Goal: Complete application form

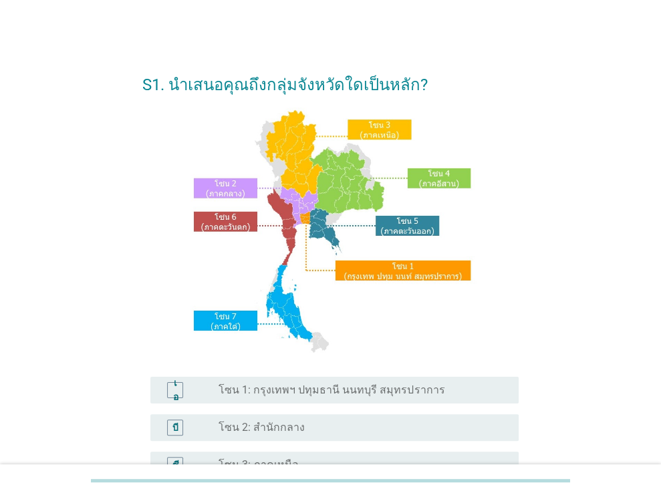
scroll to position [303, 0]
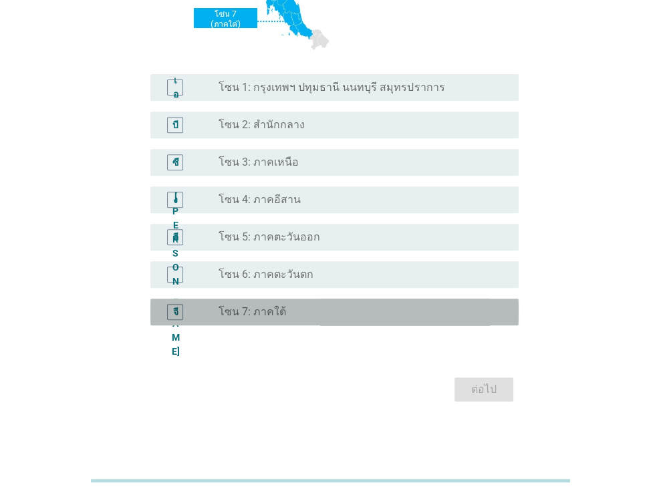
click at [249, 313] on font "โซน 7: ภาคใต้" at bounding box center [252, 311] width 67 height 13
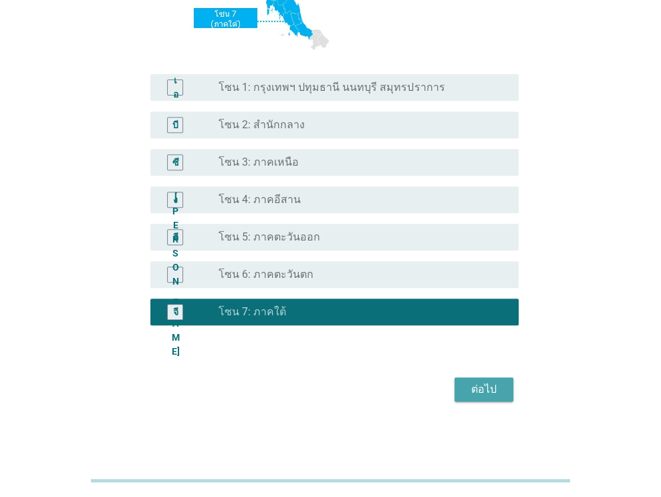
click at [476, 386] on font "ต่อไป" at bounding box center [483, 389] width 25 height 13
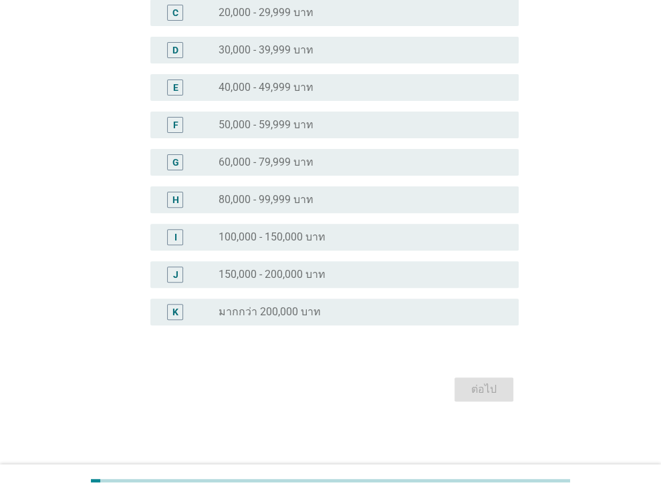
scroll to position [0, 0]
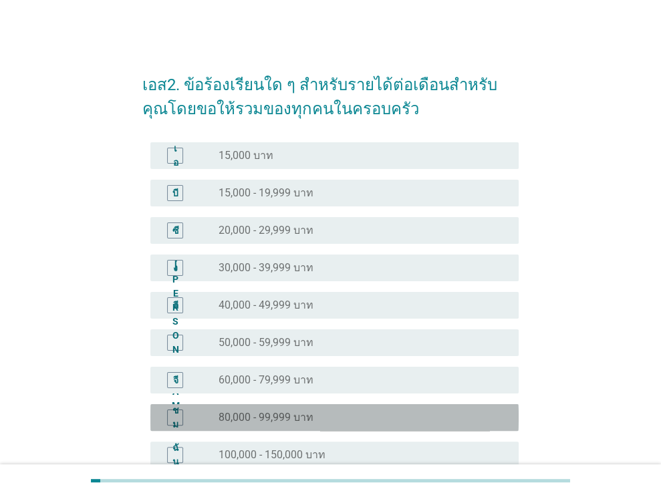
click at [287, 419] on font "80,000 - 99,999 บาท" at bounding box center [266, 417] width 95 height 13
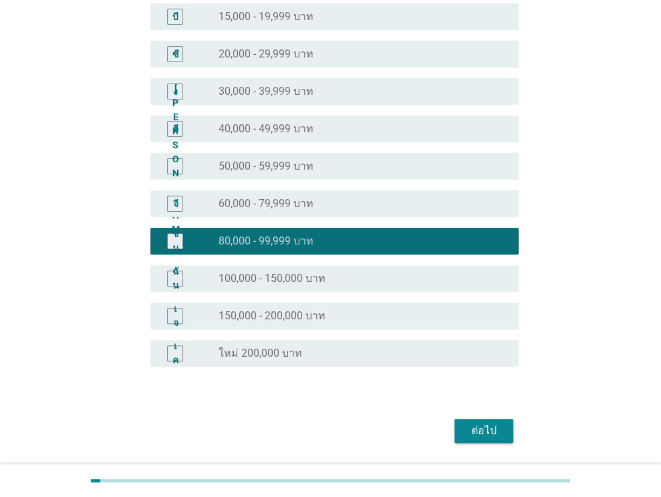
scroll to position [218, 0]
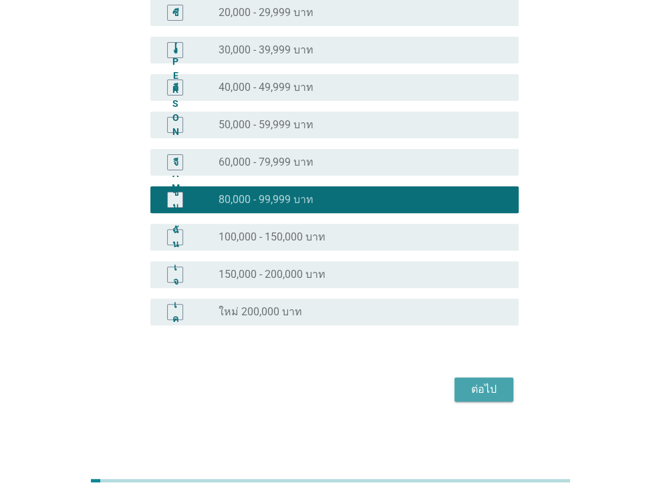
click at [463, 392] on button "ต่อไป" at bounding box center [483, 390] width 59 height 24
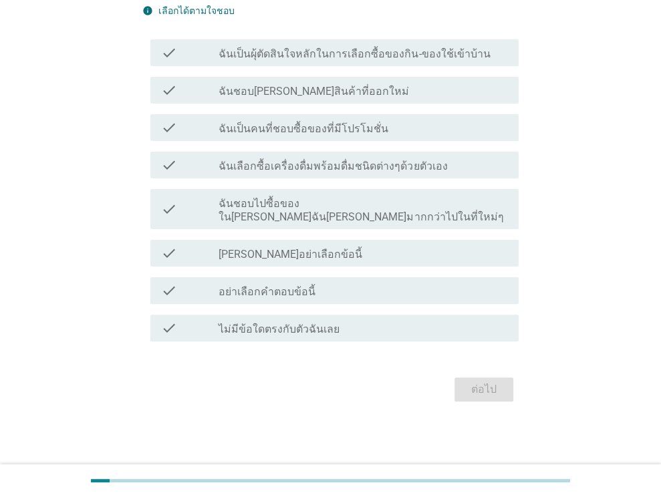
scroll to position [0, 0]
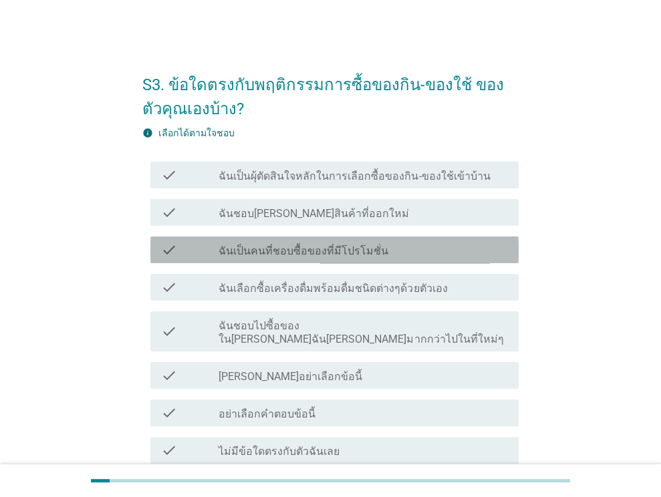
click at [360, 246] on label "ฉันเป็นคนที่ชอบซื้อของที่มีโปรโมชั่น" at bounding box center [304, 251] width 170 height 13
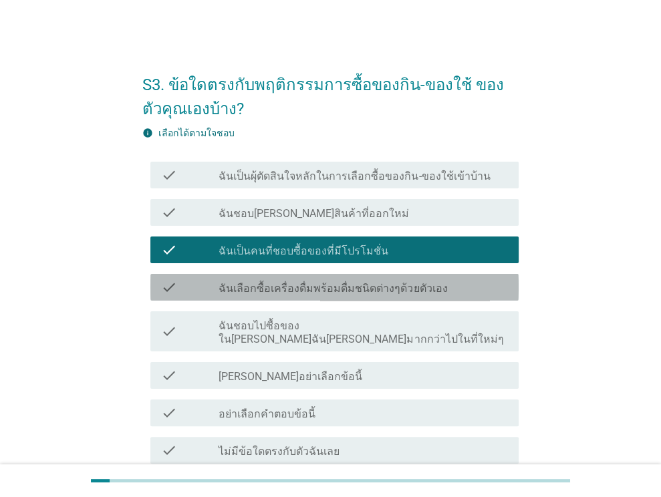
click at [310, 291] on label "ฉันเลือกซื้อเครื่องดื่มพร้อมดื่มชนิดต่างๆด้วยตัวเอง" at bounding box center [333, 288] width 229 height 13
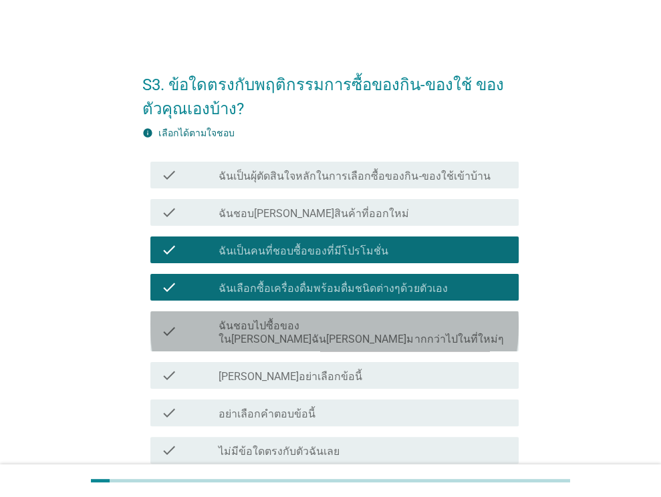
click at [296, 330] on label "ฉันชอบไปซื้อของใน[PERSON_NAME]ฉัน[PERSON_NAME]มากกว่าไปในที่ใหม่ๆ" at bounding box center [363, 332] width 289 height 27
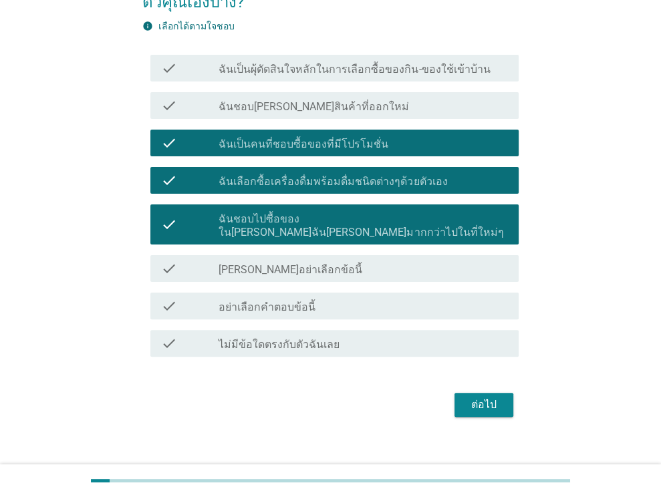
scroll to position [109, 0]
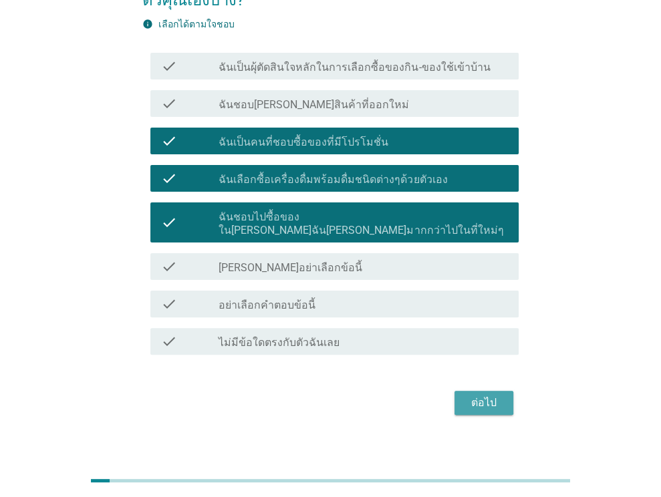
click at [498, 395] on div "ต่อไป" at bounding box center [483, 403] width 37 height 16
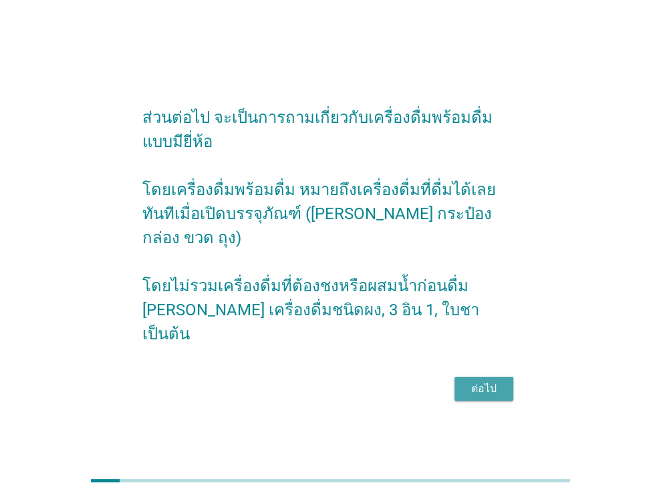
click at [482, 381] on div "ต่อไป" at bounding box center [483, 389] width 37 height 16
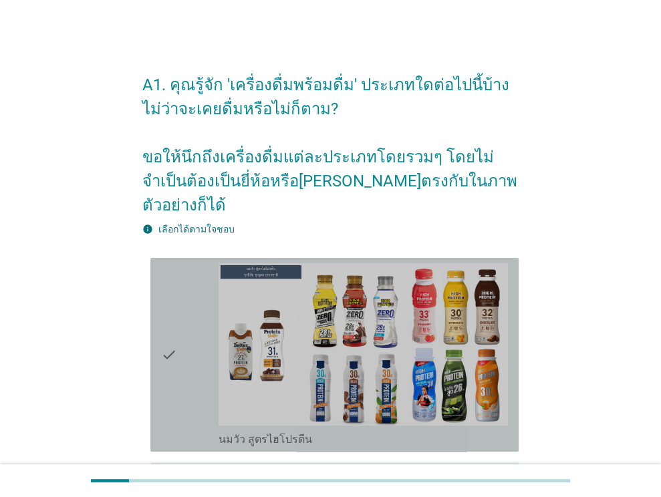
click at [162, 335] on icon "check" at bounding box center [169, 354] width 16 height 183
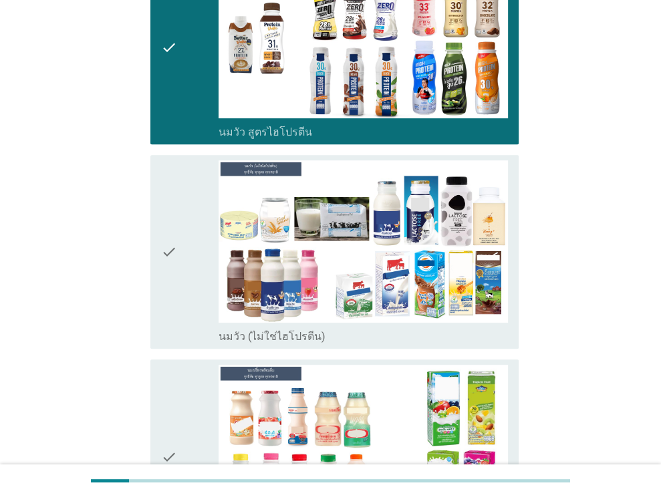
scroll to position [334, 0]
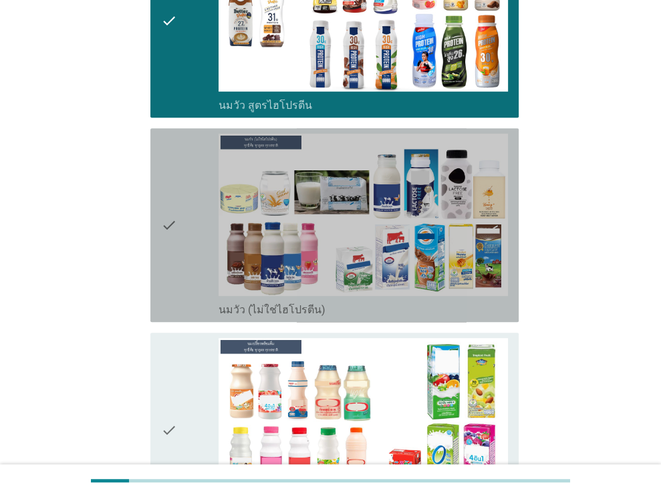
click at [172, 198] on icon "check" at bounding box center [169, 225] width 16 height 183
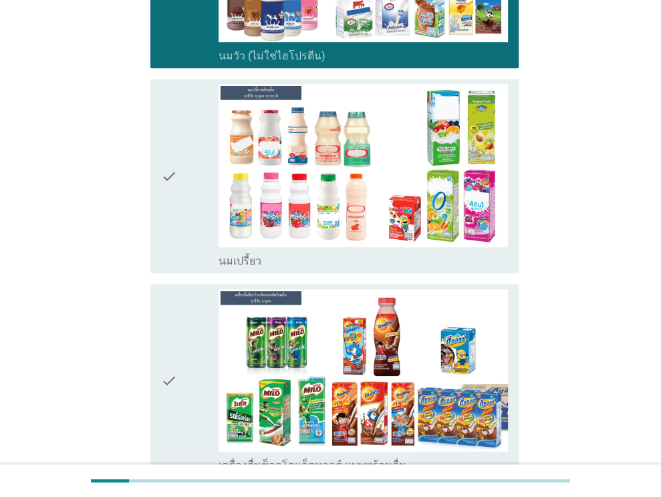
scroll to position [615, 0]
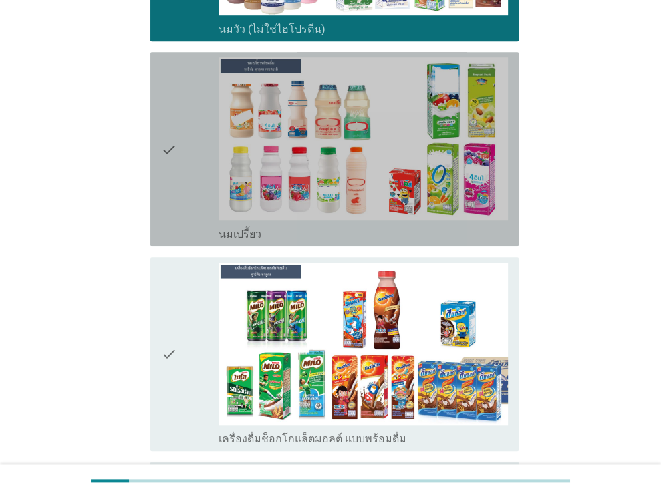
click at [164, 124] on icon "check" at bounding box center [169, 148] width 16 height 183
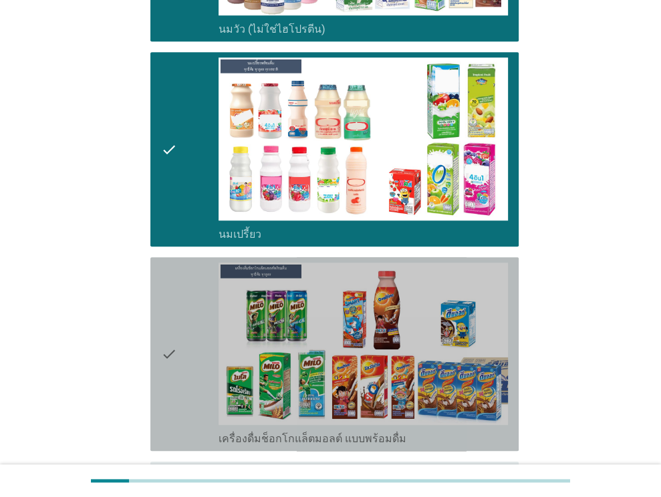
click at [170, 331] on icon "check" at bounding box center [169, 354] width 16 height 183
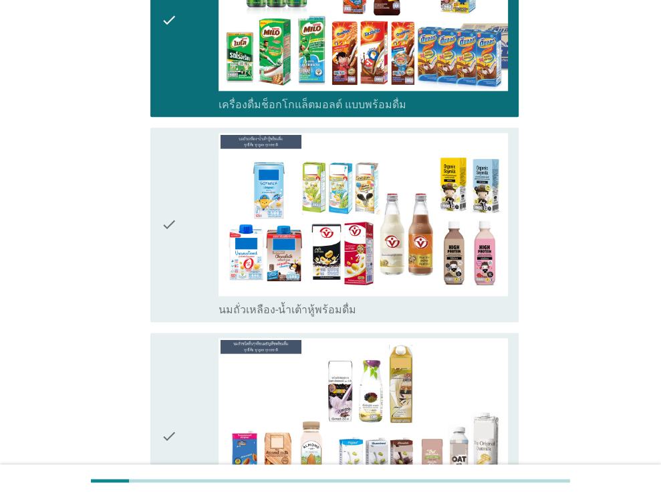
scroll to position [976, 0]
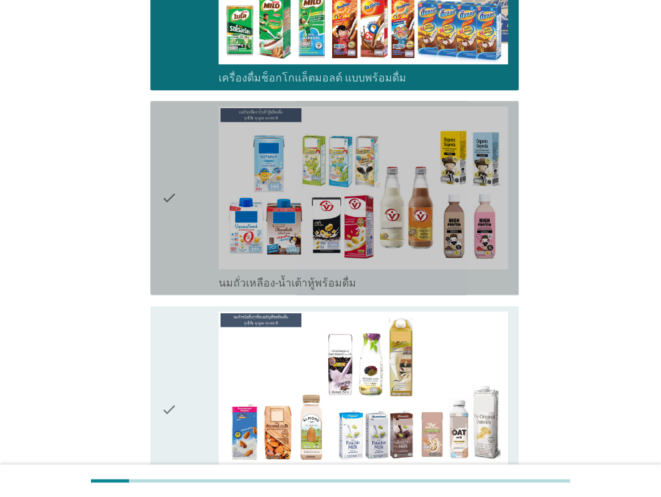
click at [161, 164] on icon "check" at bounding box center [169, 197] width 16 height 183
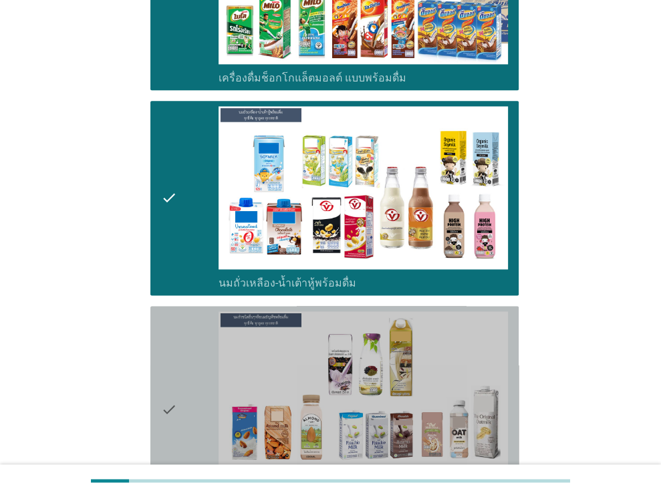
click at [179, 371] on div "check" at bounding box center [190, 409] width 58 height 196
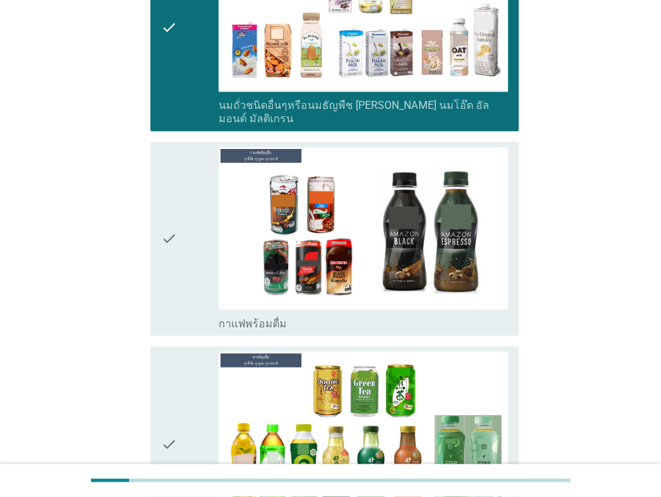
scroll to position [1358, 0]
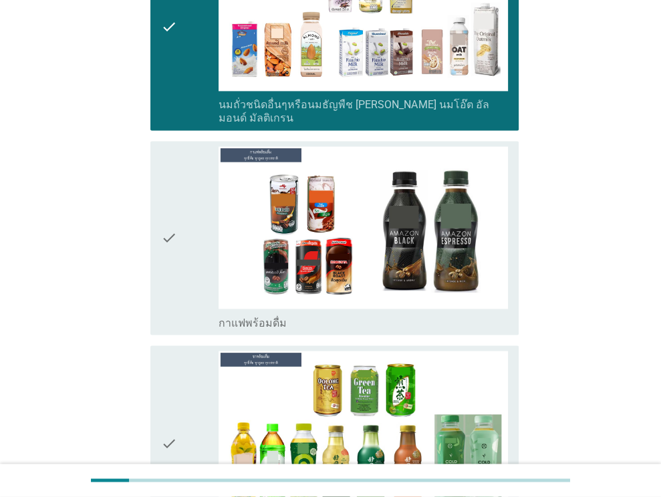
click at [168, 194] on icon "check" at bounding box center [169, 237] width 16 height 183
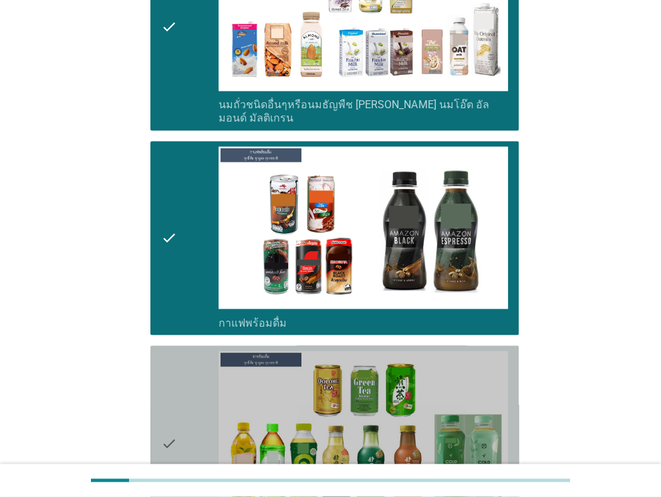
click at [176, 422] on icon "check" at bounding box center [169, 442] width 16 height 183
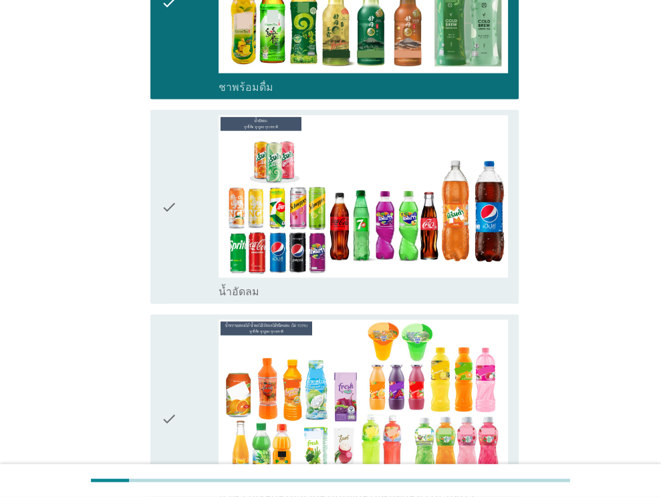
scroll to position [1799, 0]
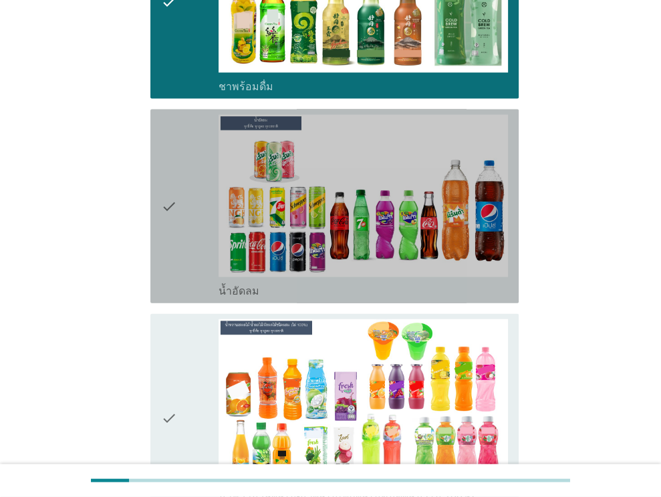
click at [174, 166] on icon "check" at bounding box center [169, 206] width 16 height 183
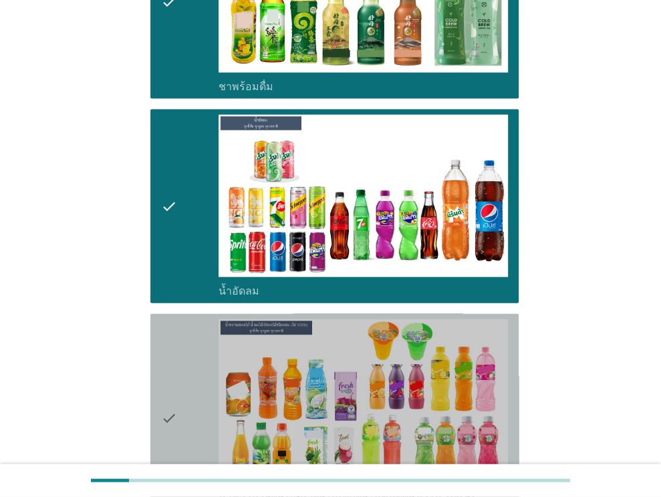
click at [176, 380] on icon "check" at bounding box center [169, 417] width 16 height 196
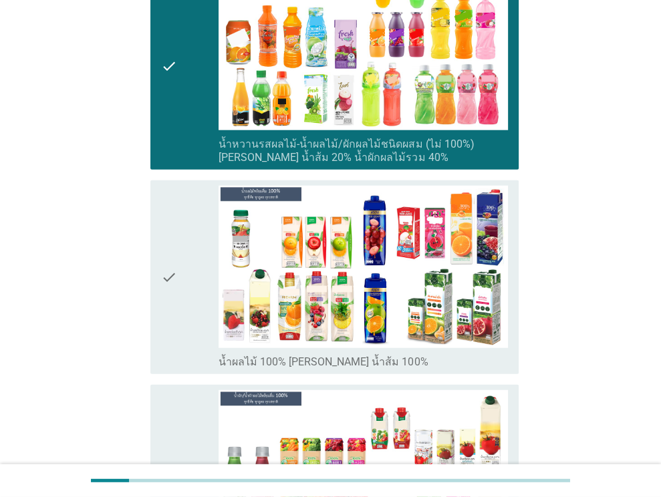
scroll to position [2240, 0]
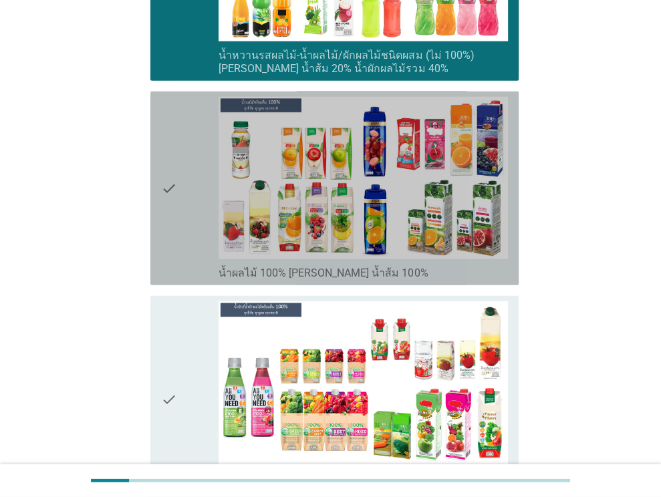
click at [178, 140] on div "check" at bounding box center [190, 188] width 58 height 183
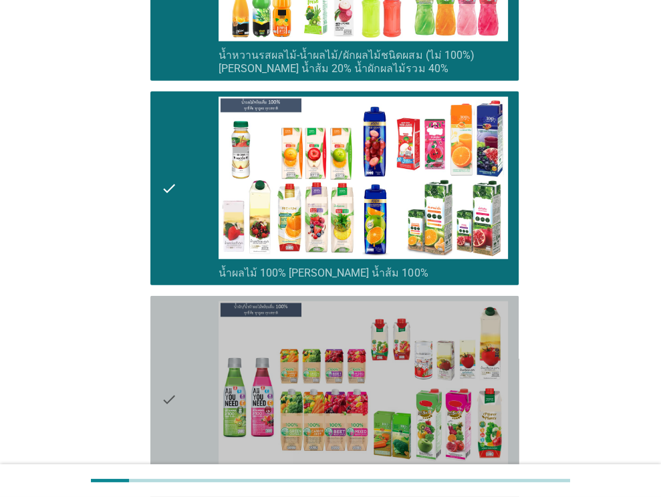
click at [176, 354] on icon "check" at bounding box center [169, 399] width 16 height 196
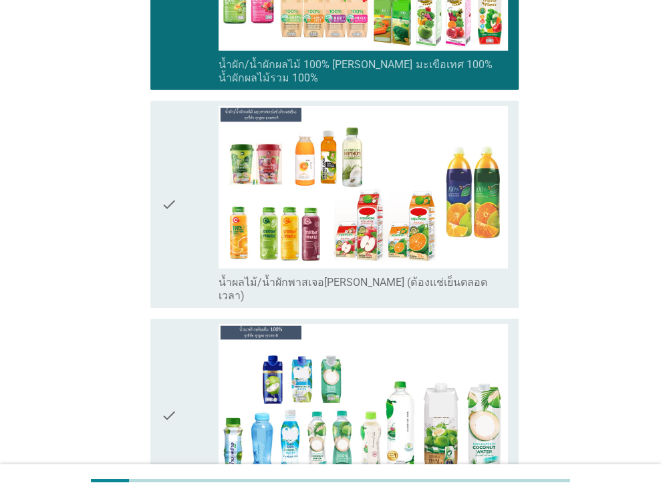
scroll to position [2655, 0]
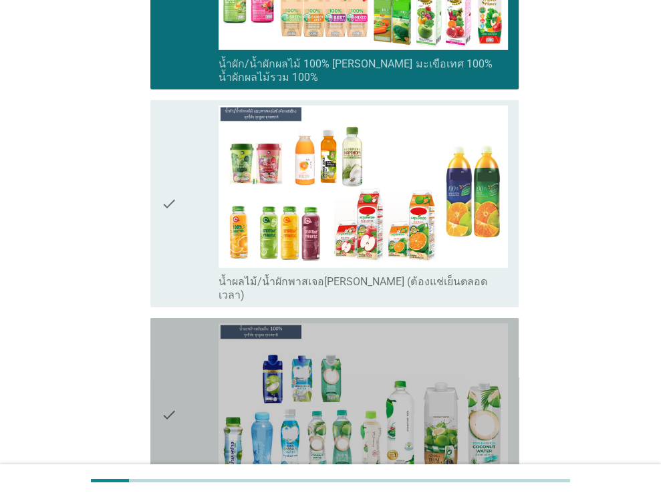
click at [181, 360] on div "check" at bounding box center [190, 414] width 58 height 183
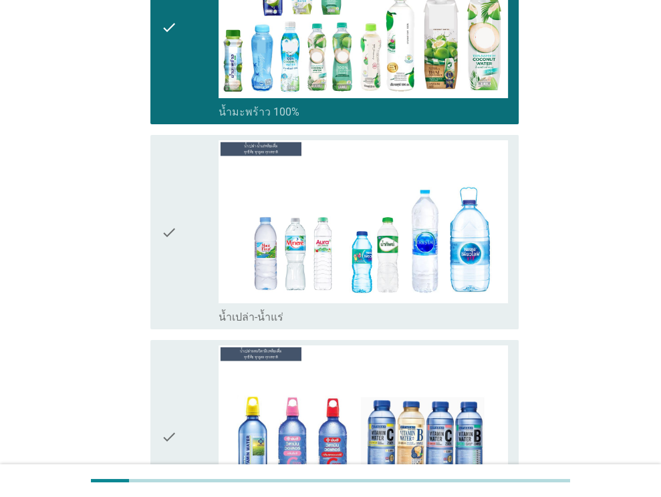
scroll to position [3069, 0]
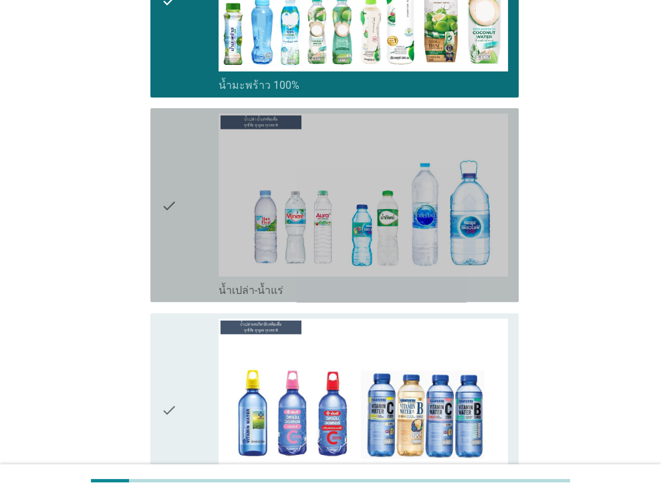
click at [184, 198] on div "check" at bounding box center [190, 205] width 58 height 183
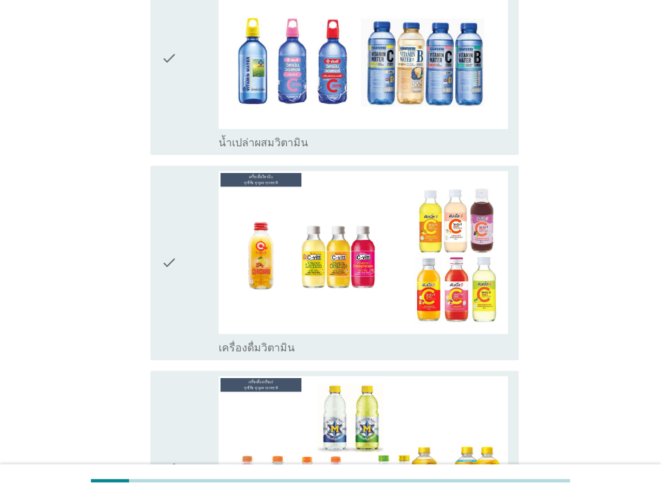
scroll to position [3509, 0]
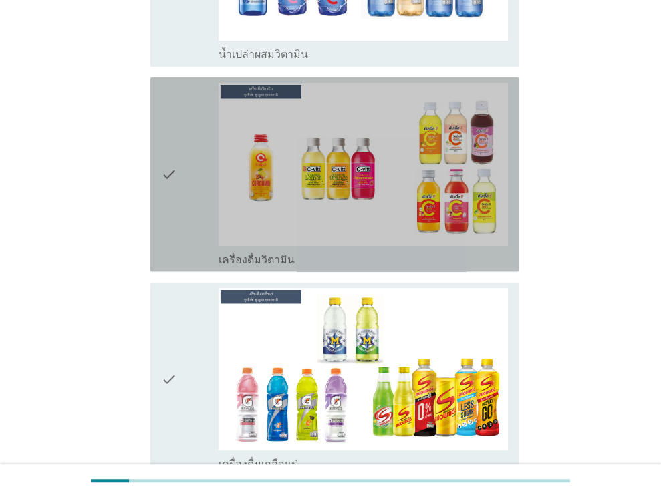
click at [170, 147] on icon "check" at bounding box center [169, 174] width 16 height 183
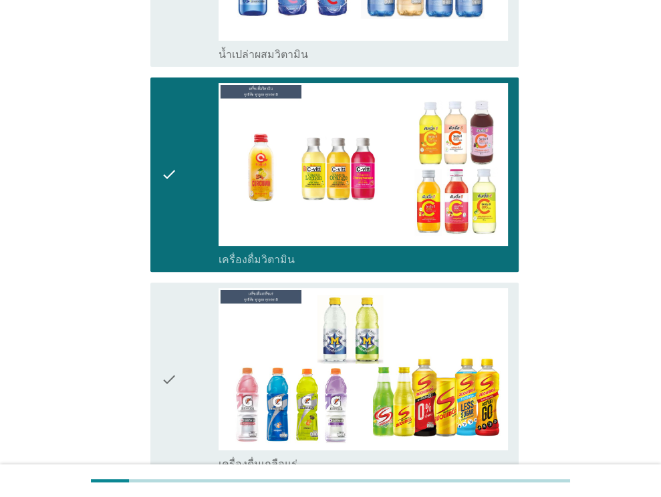
click at [200, 351] on div "check" at bounding box center [190, 379] width 58 height 183
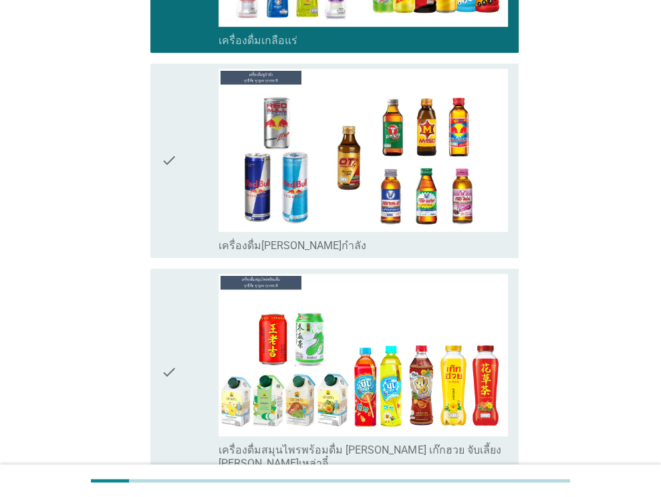
scroll to position [3946, 0]
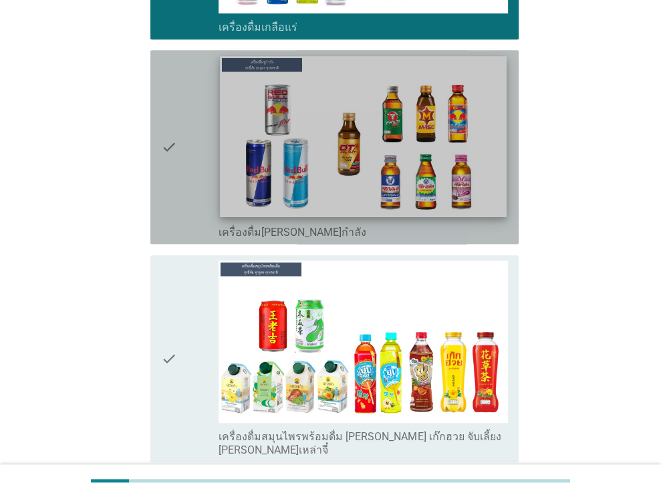
click at [241, 118] on img at bounding box center [364, 136] width 286 height 161
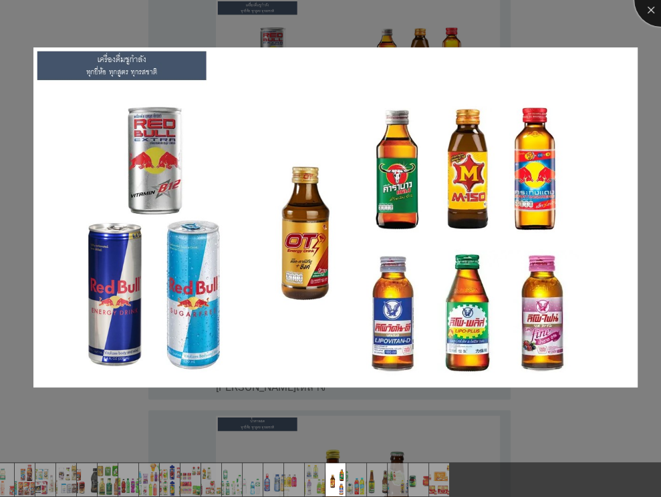
click at [646, 7] on div at bounding box center [660, -1] width 53 height 53
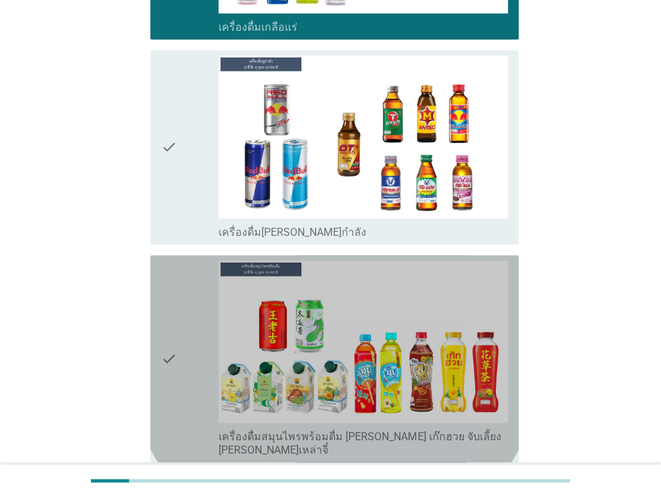
click at [164, 288] on icon "check" at bounding box center [169, 359] width 16 height 196
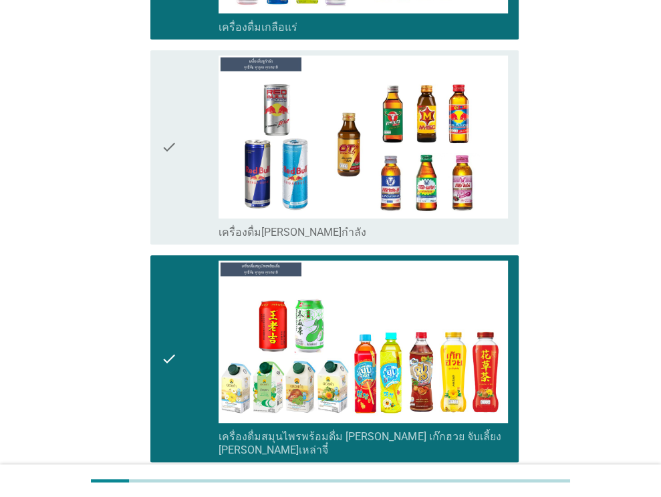
click at [177, 102] on div "check" at bounding box center [190, 146] width 58 height 183
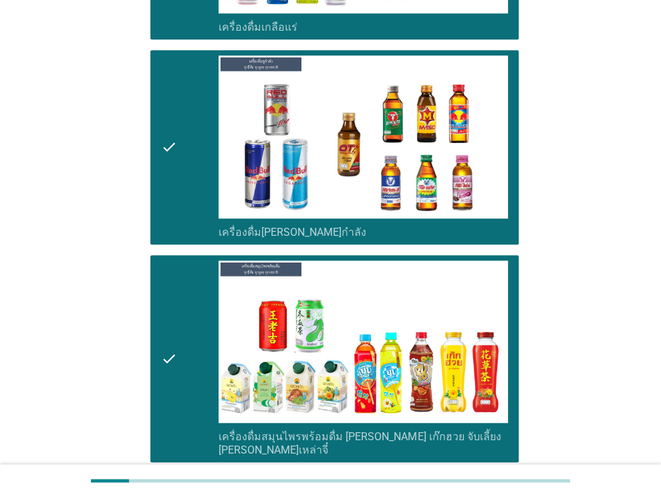
scroll to position [4381, 0]
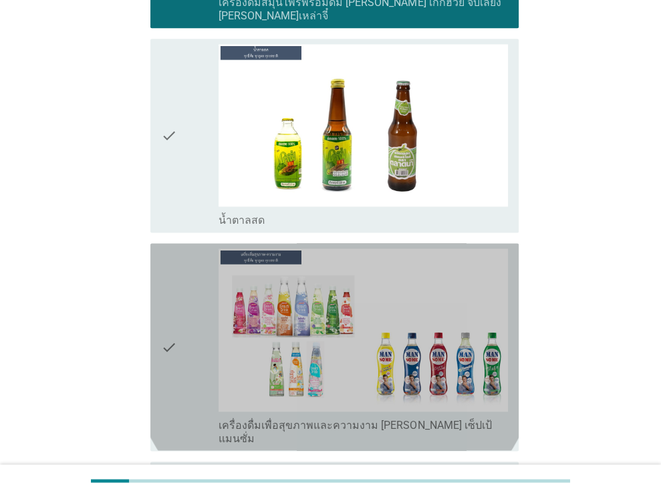
click at [168, 265] on icon "check" at bounding box center [169, 347] width 16 height 196
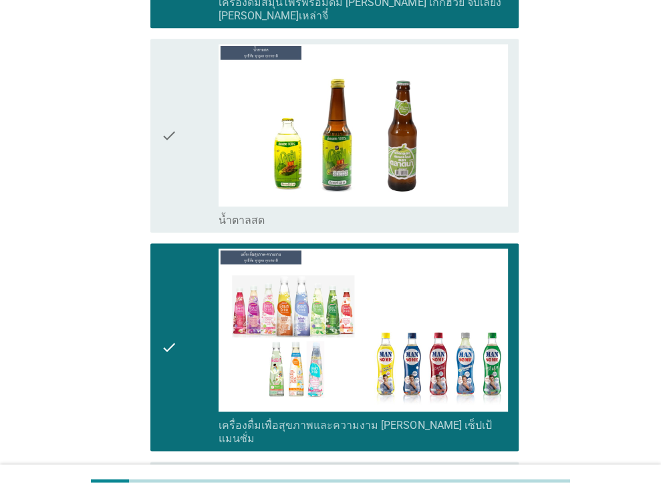
scroll to position [4812, 0]
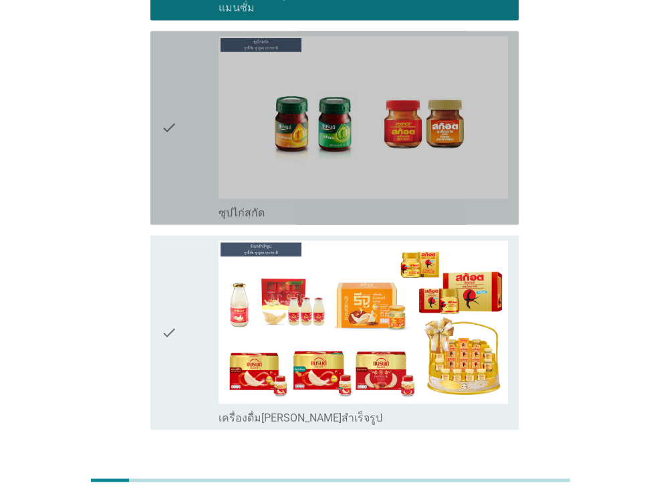
click at [166, 44] on icon "check" at bounding box center [169, 127] width 16 height 183
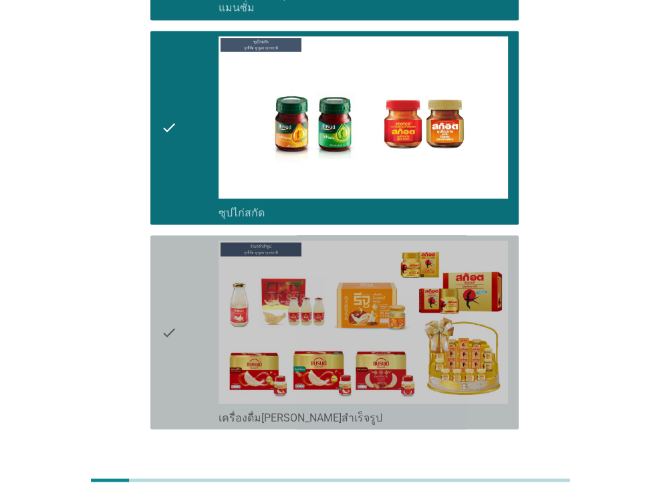
click at [162, 241] on icon "check" at bounding box center [169, 332] width 16 height 183
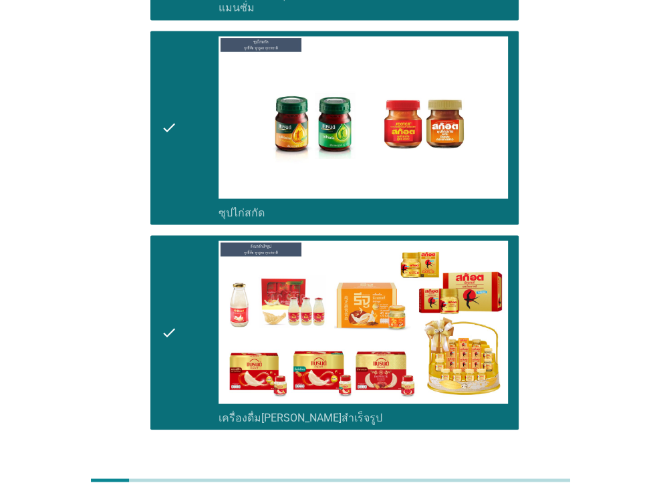
click at [478, 470] on div "ต่อไป" at bounding box center [483, 478] width 37 height 16
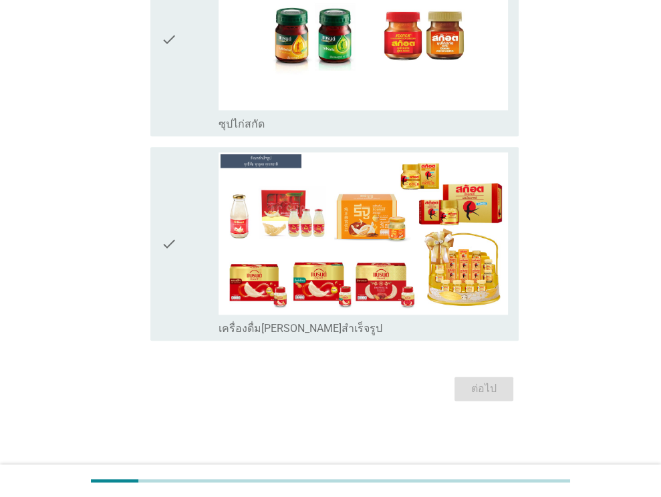
scroll to position [0, 0]
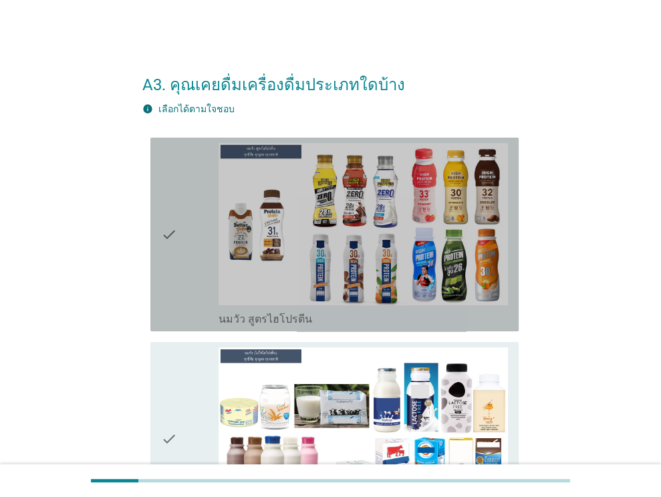
click at [168, 246] on icon "check" at bounding box center [169, 234] width 16 height 183
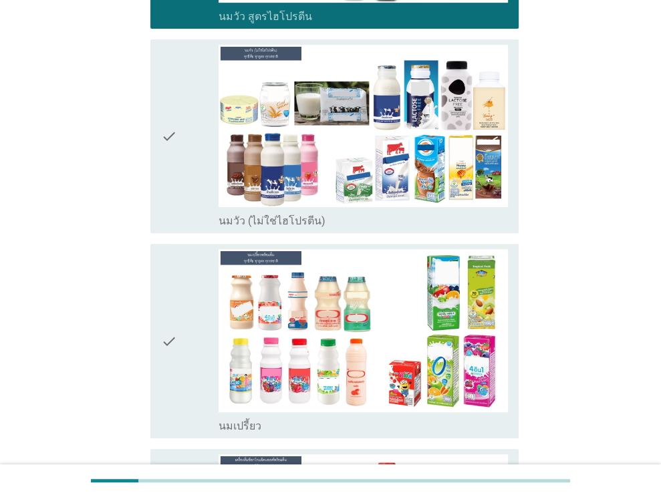
scroll to position [343, 0]
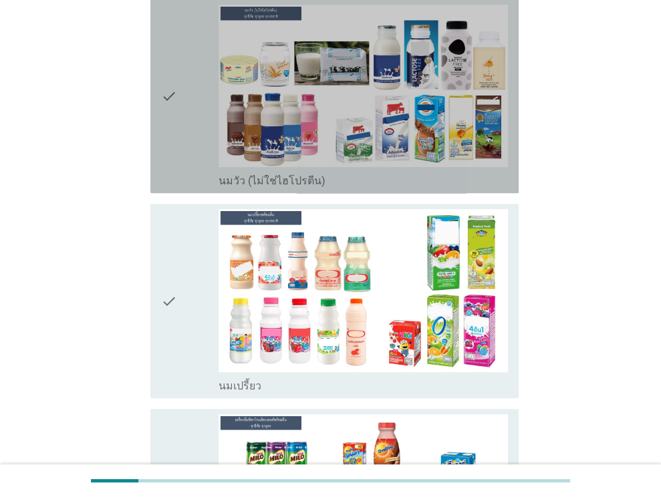
click at [171, 98] on icon "check" at bounding box center [169, 96] width 16 height 183
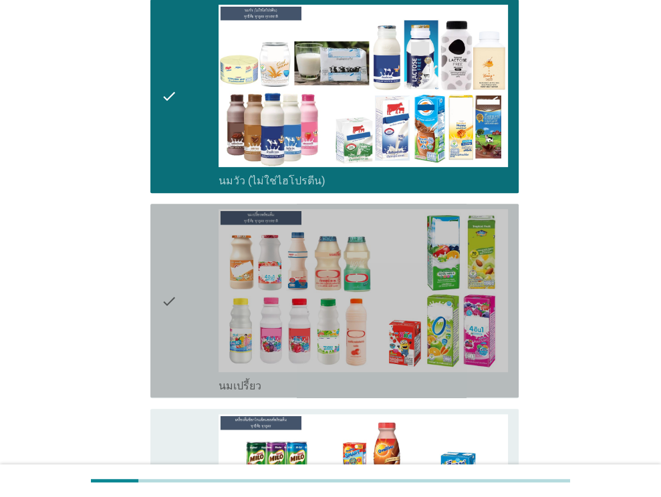
click at [166, 296] on icon "check" at bounding box center [169, 300] width 16 height 183
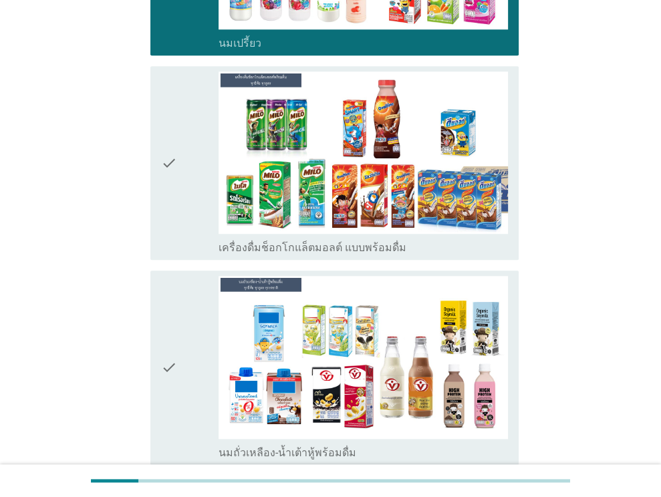
scroll to position [704, 0]
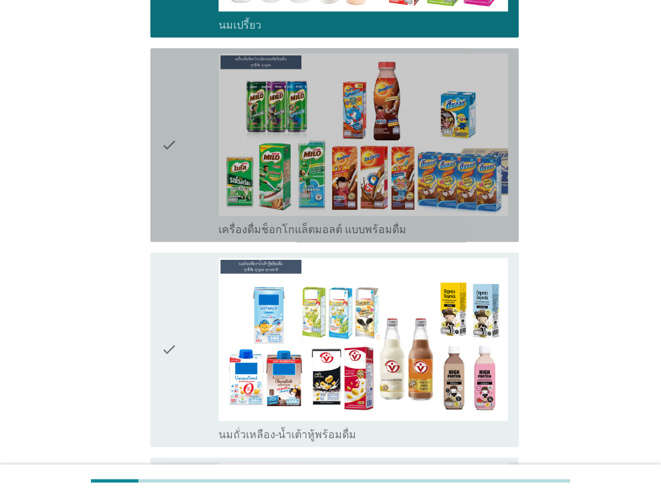
click at [163, 147] on icon "check" at bounding box center [169, 144] width 16 height 183
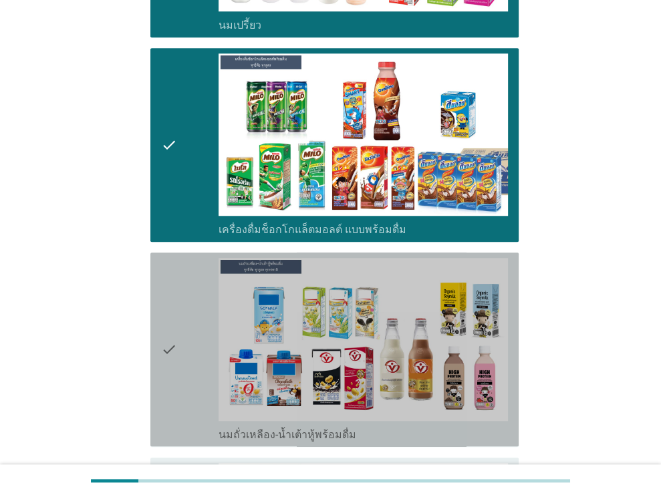
click at [166, 366] on icon "check" at bounding box center [169, 349] width 16 height 183
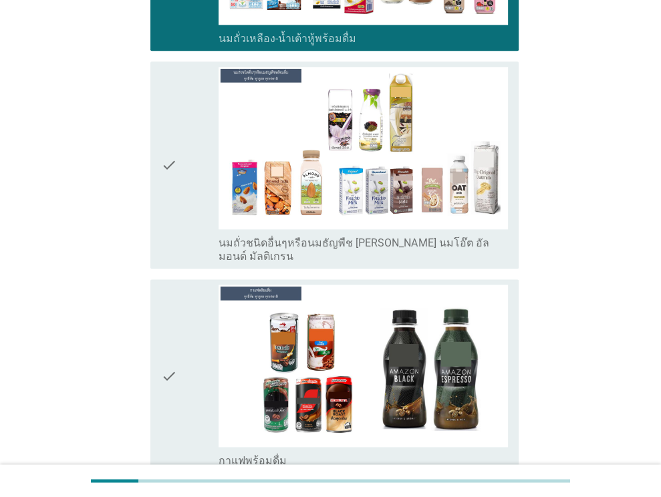
scroll to position [1153, 0]
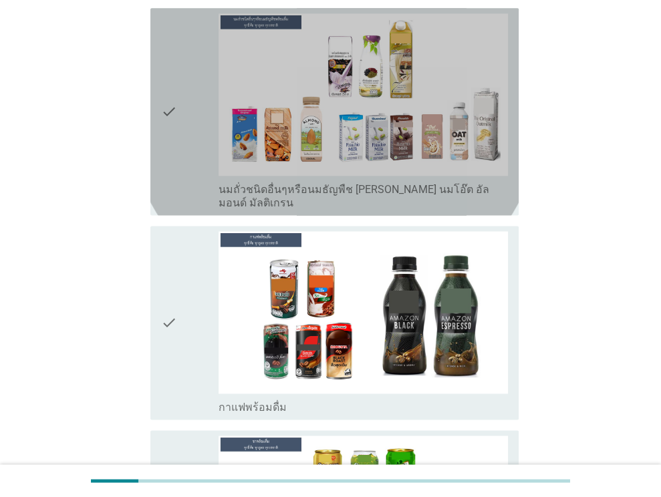
click at [180, 108] on div "check" at bounding box center [190, 111] width 58 height 196
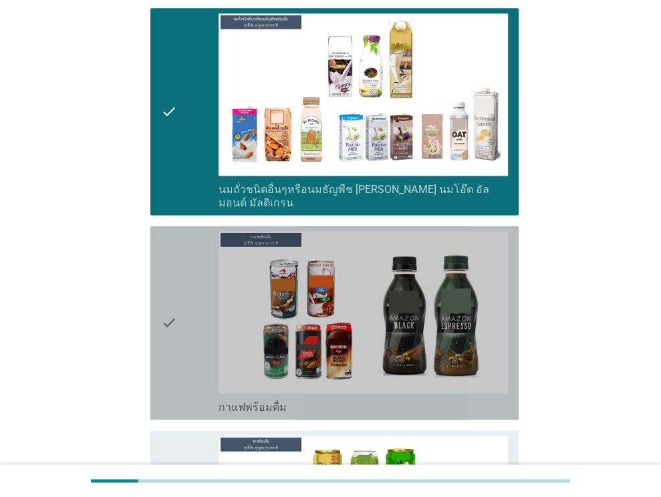
click at [184, 317] on div "check" at bounding box center [190, 322] width 58 height 183
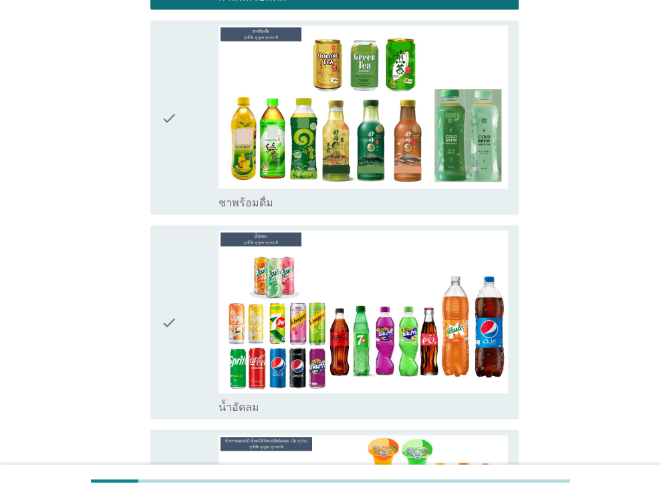
scroll to position [1590, 0]
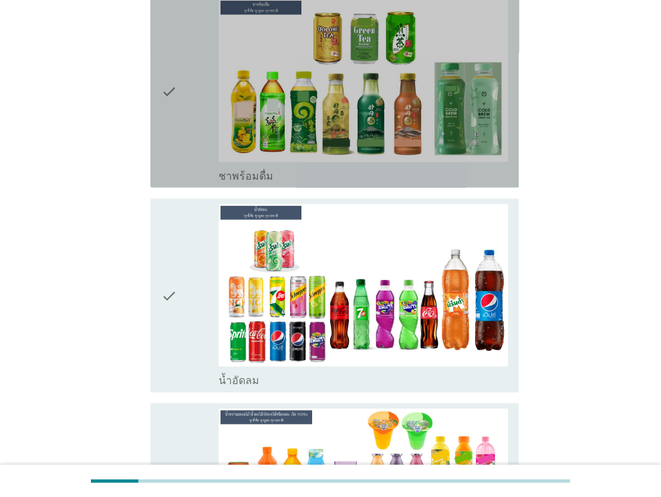
click at [171, 85] on icon "check" at bounding box center [169, 90] width 16 height 183
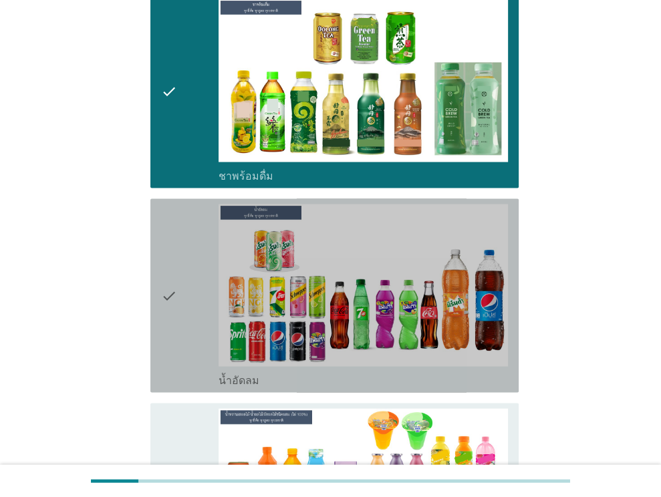
click at [180, 303] on div "check" at bounding box center [190, 295] width 58 height 183
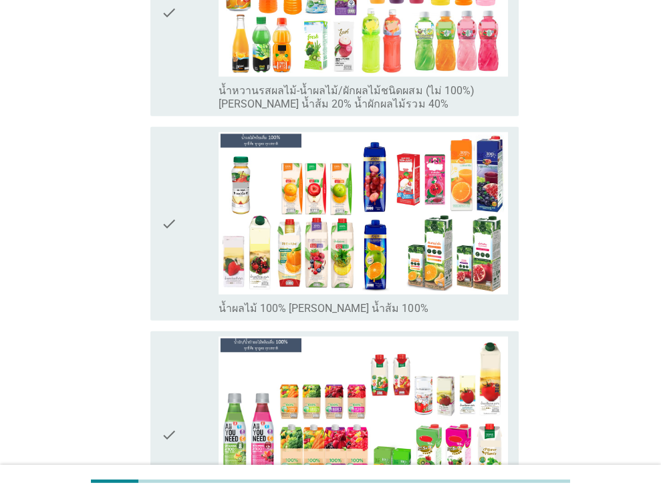
scroll to position [2102, 0]
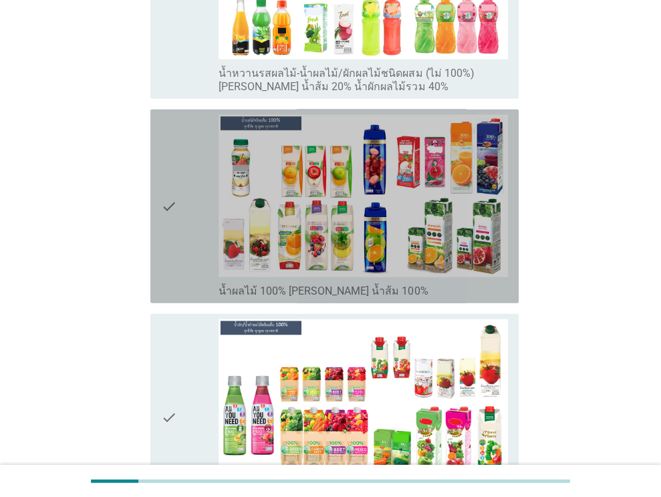
click at [176, 208] on icon "check" at bounding box center [169, 206] width 16 height 183
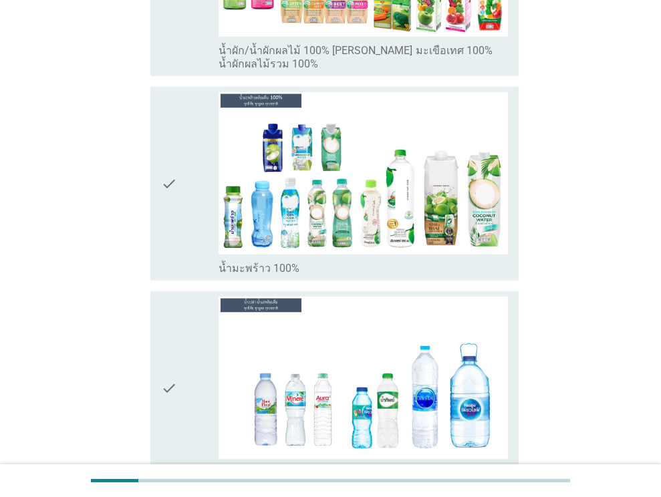
scroll to position [2557, 0]
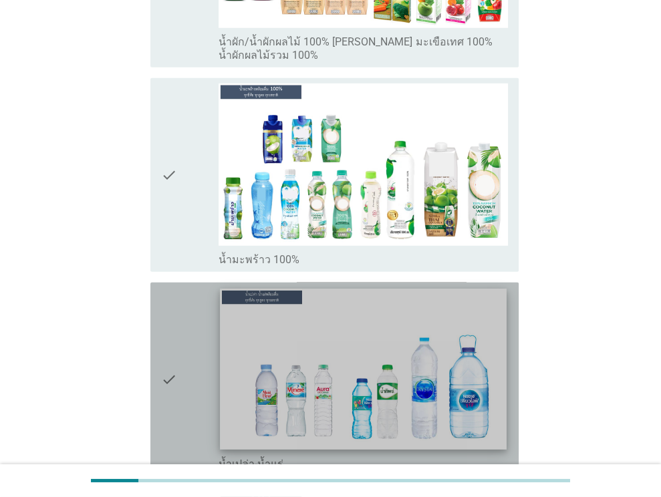
click at [388, 348] on img at bounding box center [364, 369] width 286 height 161
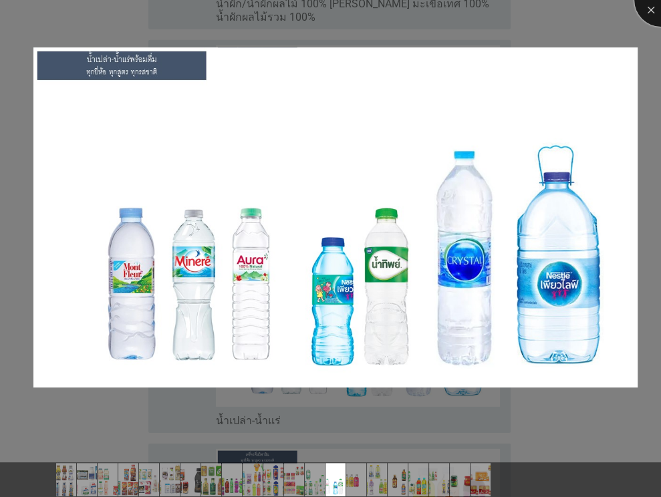
click at [646, 7] on div at bounding box center [660, -1] width 53 height 53
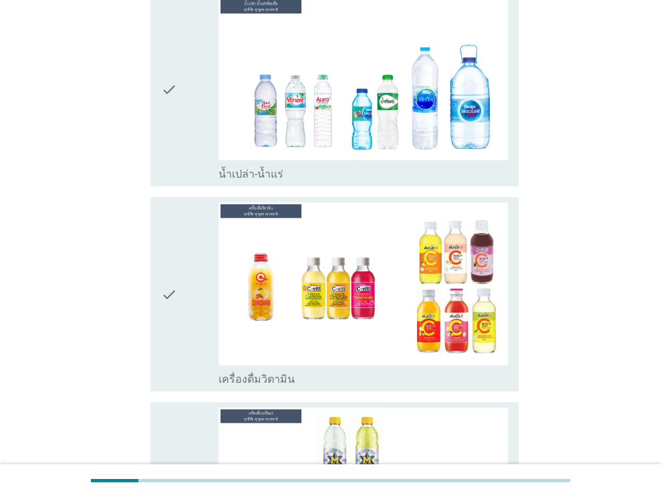
scroll to position [2895, 0]
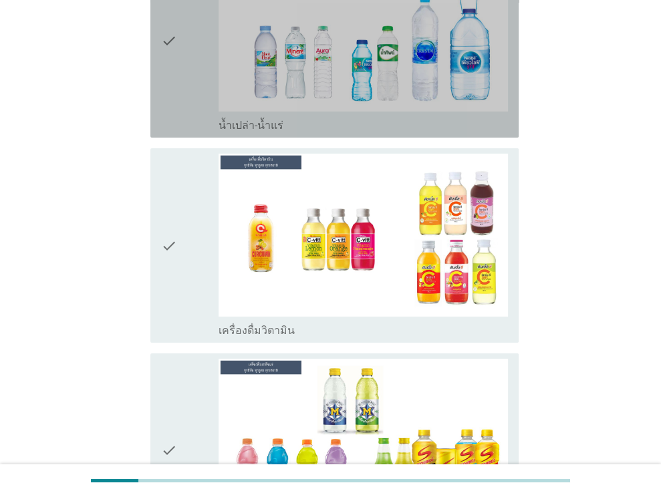
click at [166, 31] on icon "check" at bounding box center [169, 40] width 16 height 183
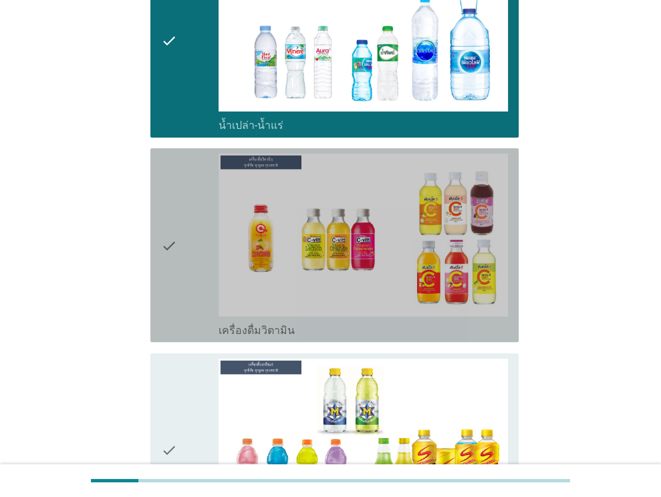
click at [171, 221] on icon "check" at bounding box center [169, 245] width 16 height 183
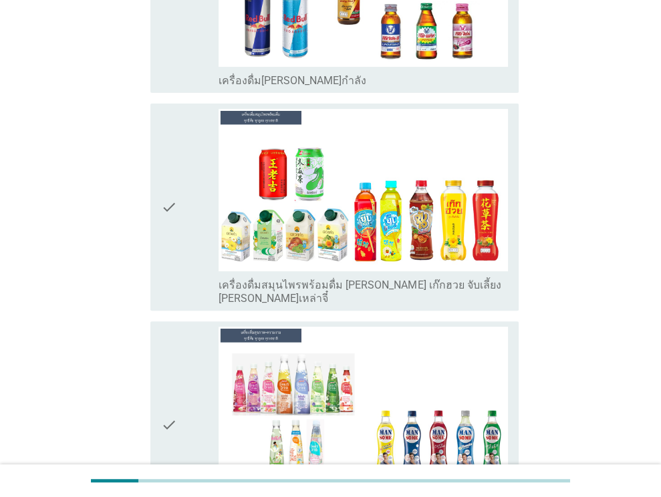
scroll to position [3577, 0]
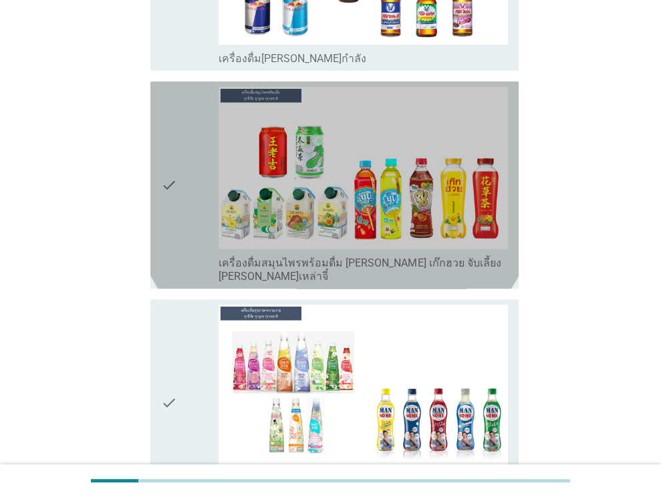
click at [162, 161] on icon "check" at bounding box center [169, 185] width 16 height 196
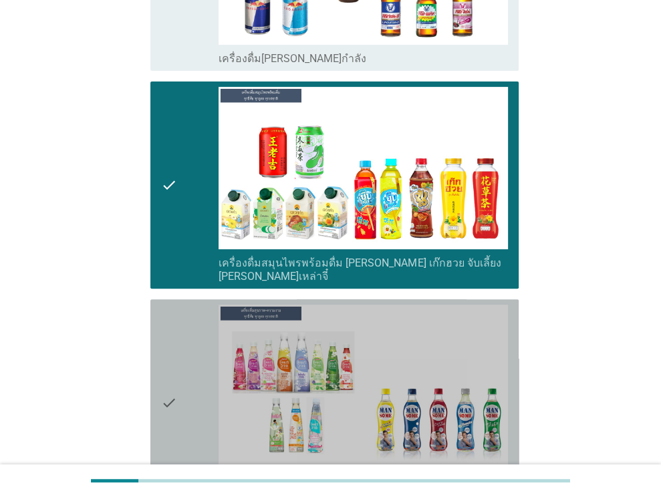
click at [171, 359] on icon "check" at bounding box center [169, 403] width 16 height 196
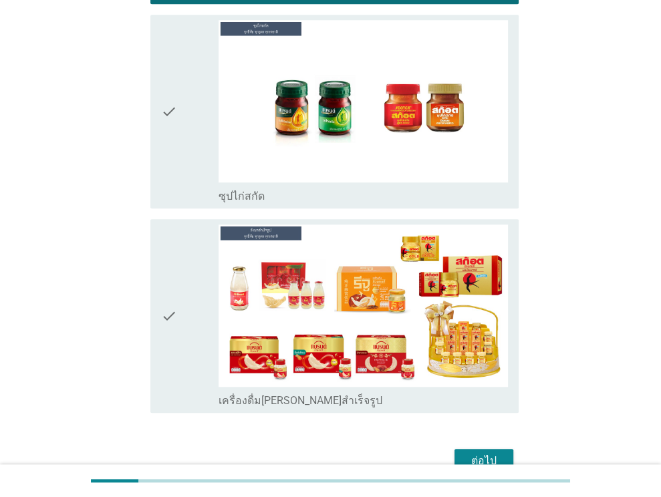
scroll to position [4098, 0]
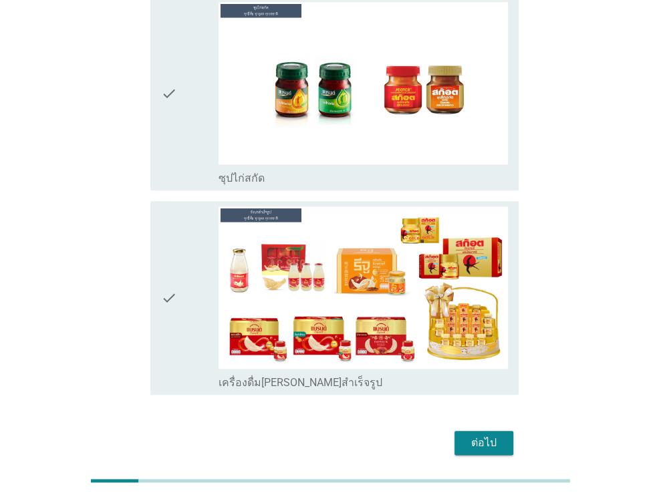
click at [163, 50] on icon "check" at bounding box center [169, 93] width 16 height 183
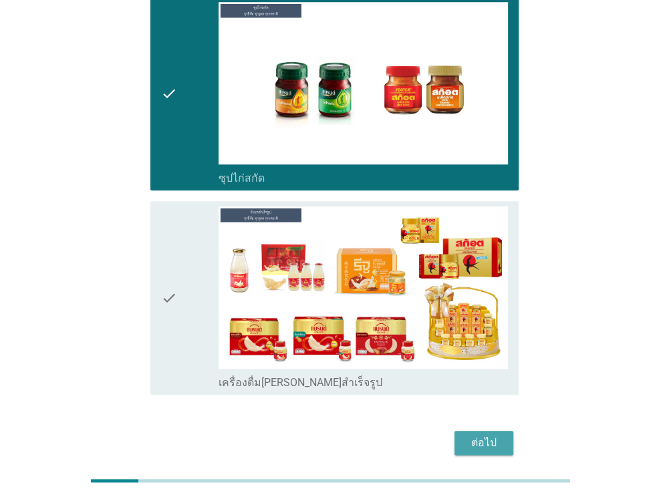
click at [488, 435] on div "ต่อไป" at bounding box center [483, 443] width 37 height 16
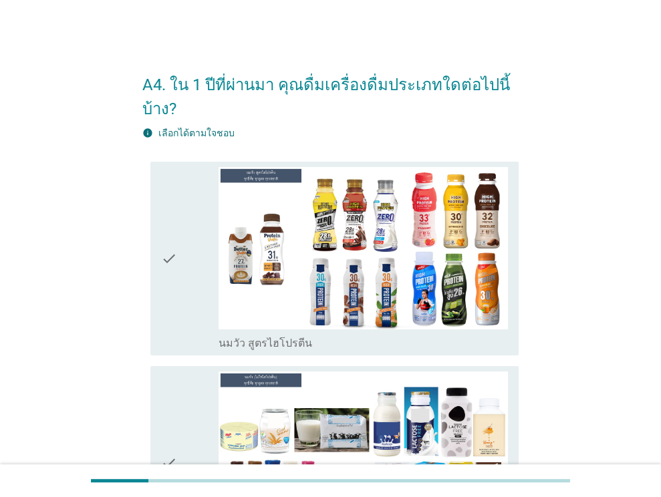
click at [167, 269] on icon "check" at bounding box center [169, 258] width 16 height 183
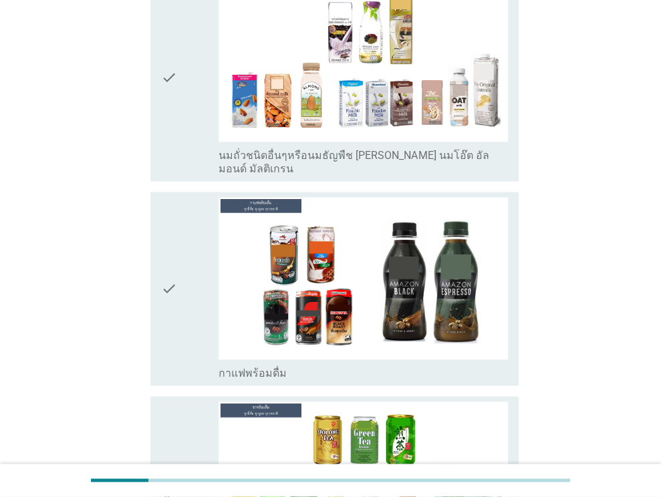
scroll to position [1225, 0]
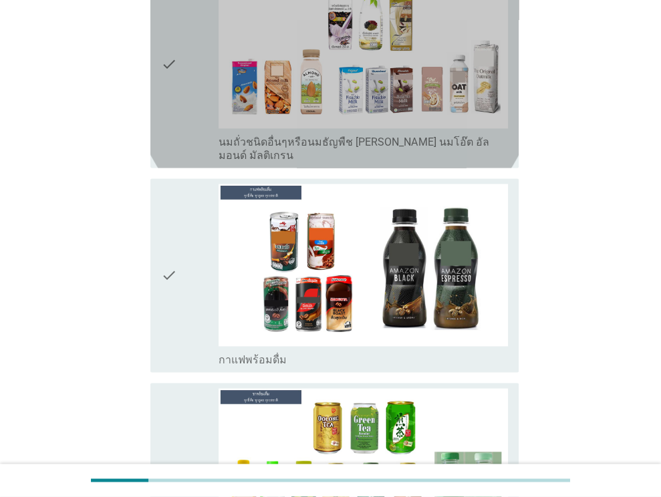
click at [169, 50] on icon "check" at bounding box center [169, 64] width 16 height 196
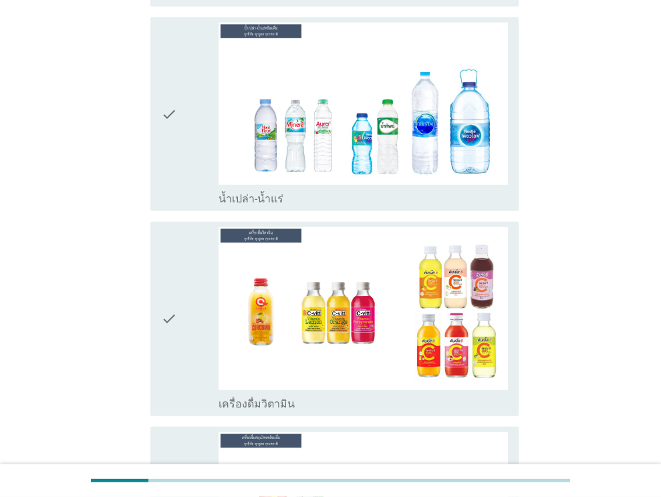
scroll to position [2232, 0]
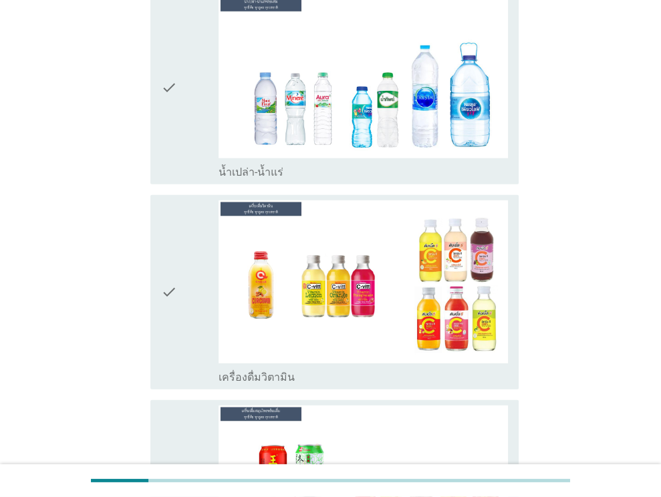
click at [165, 74] on icon "check" at bounding box center [169, 87] width 16 height 183
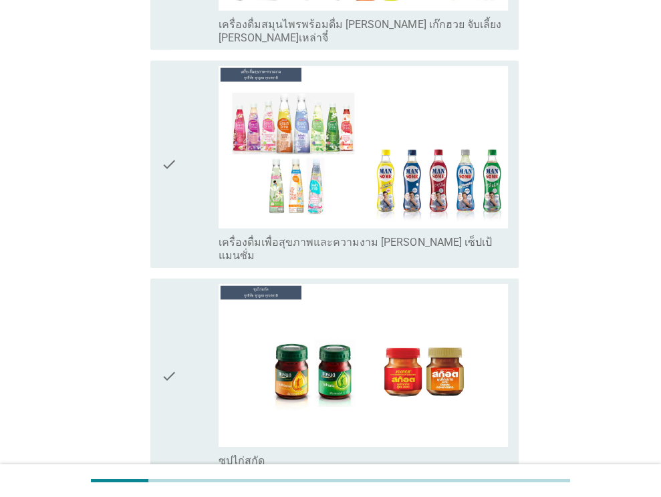
scroll to position [2802, 0]
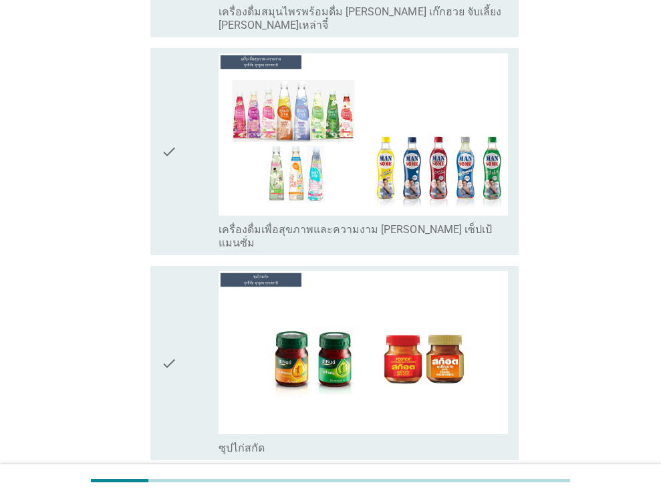
click at [166, 315] on icon "check" at bounding box center [169, 362] width 16 height 183
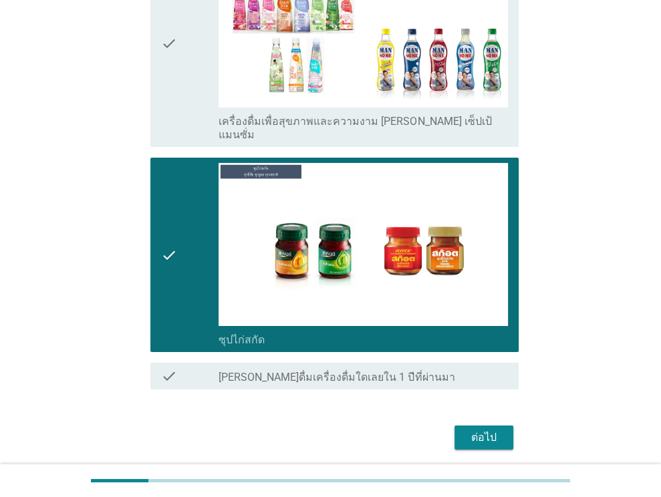
scroll to position [2911, 0]
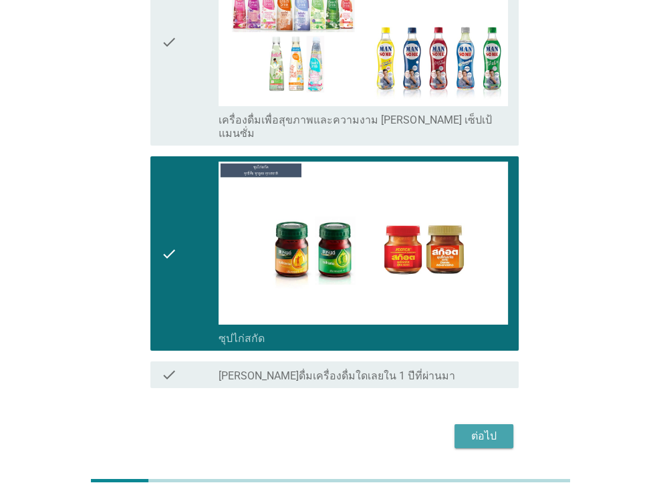
click at [468, 428] on div "ต่อไป" at bounding box center [483, 436] width 37 height 16
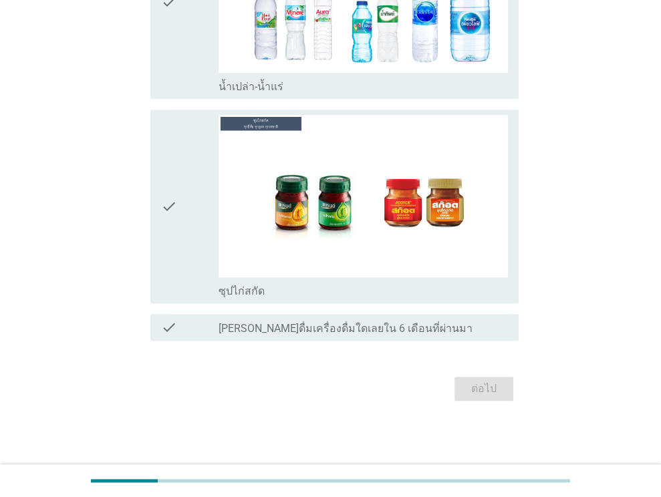
scroll to position [0, 0]
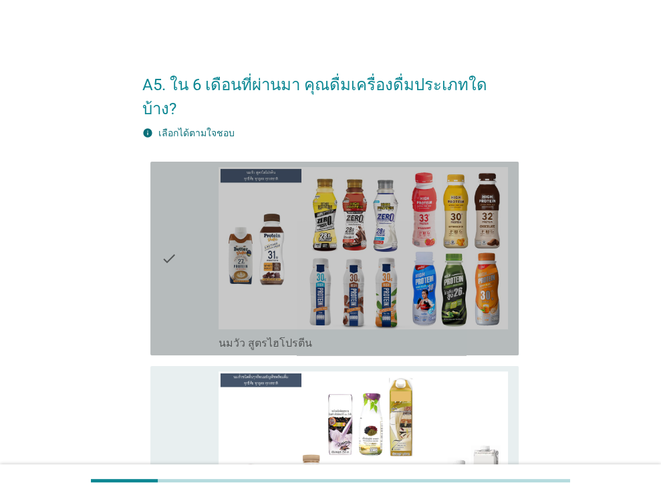
click at [166, 235] on icon "check" at bounding box center [169, 258] width 16 height 183
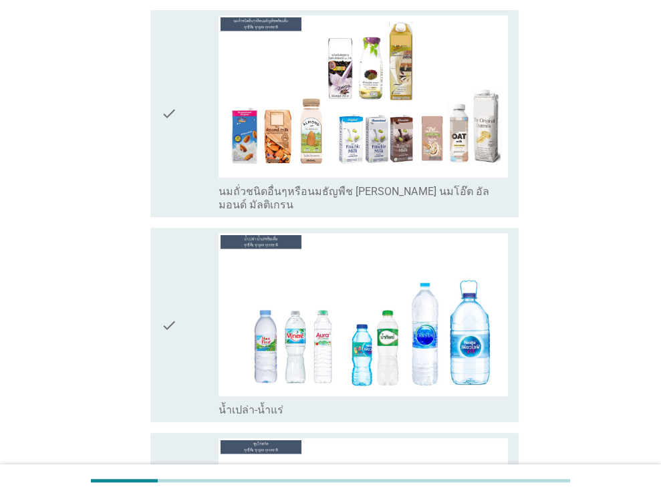
scroll to position [383, 0]
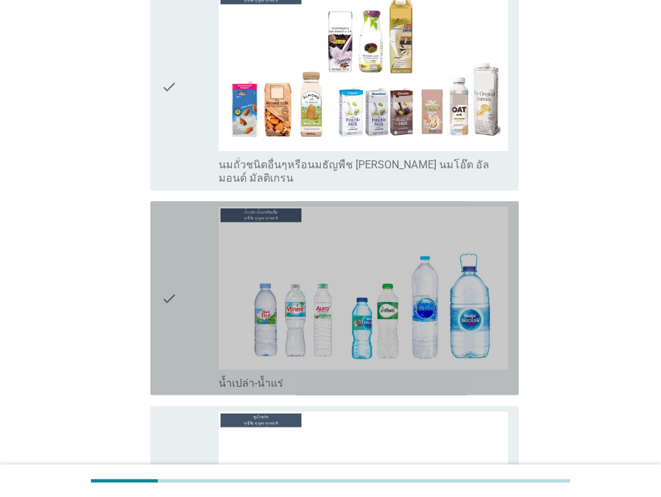
click at [168, 256] on icon "check" at bounding box center [169, 297] width 16 height 183
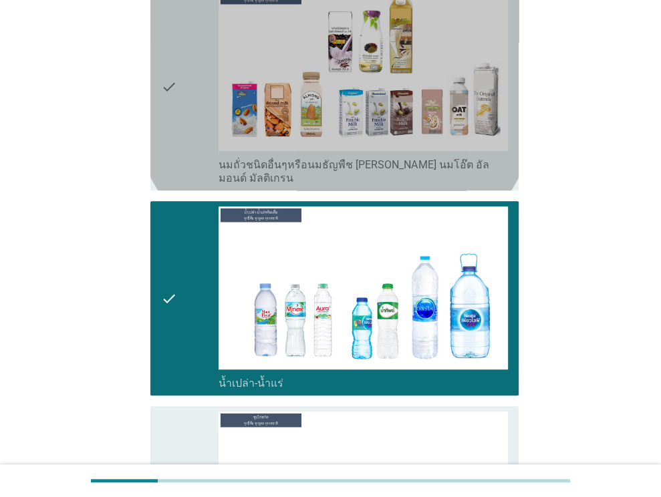
click at [168, 58] on icon "check" at bounding box center [169, 87] width 16 height 196
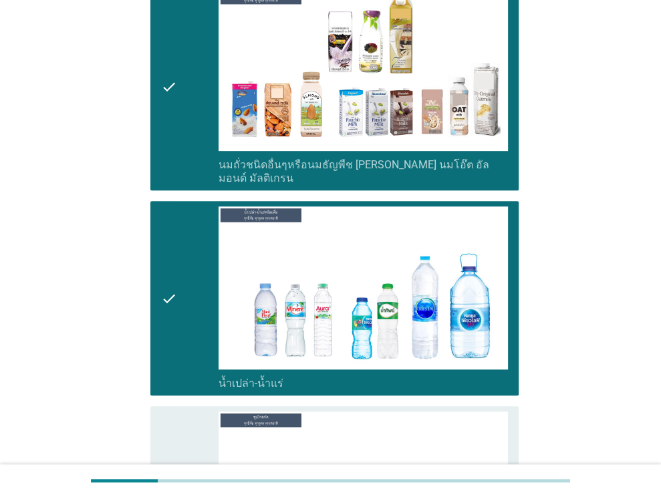
scroll to position [640, 0]
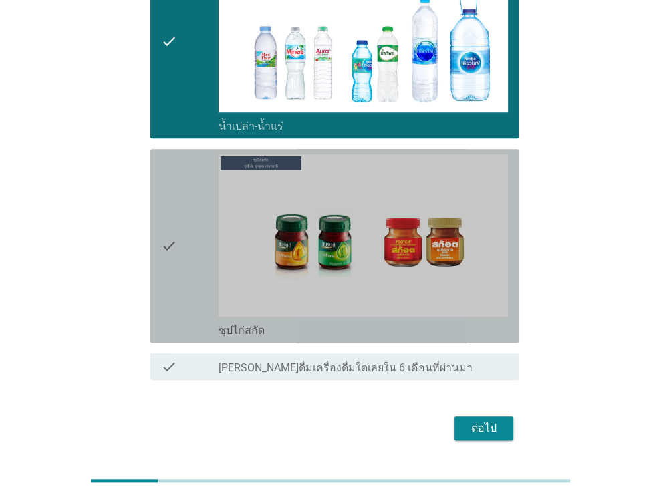
click at [172, 204] on icon "check" at bounding box center [169, 245] width 16 height 183
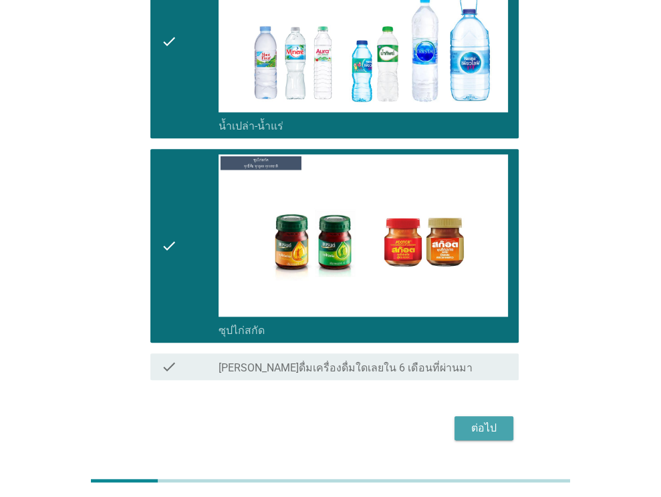
click at [492, 420] on div "ต่อไป" at bounding box center [483, 428] width 37 height 16
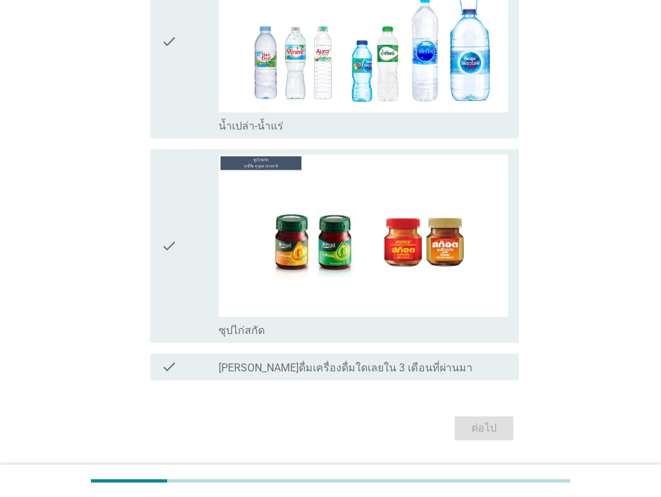
scroll to position [0, 0]
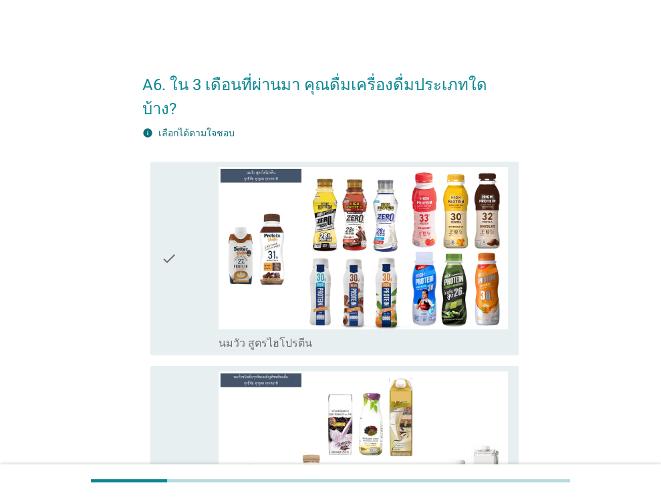
click at [168, 240] on icon "check" at bounding box center [169, 258] width 16 height 183
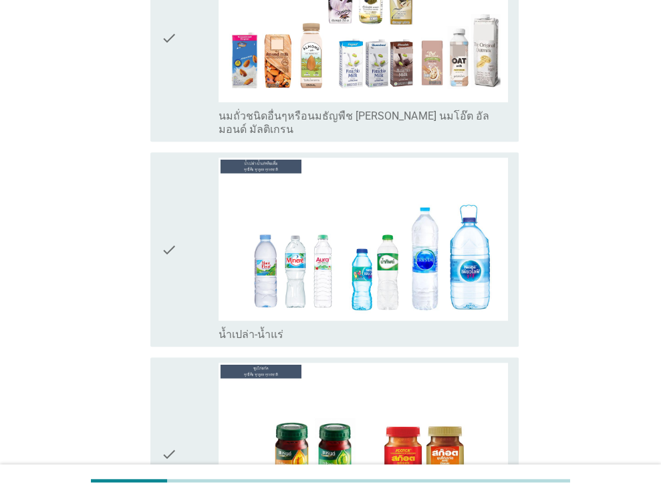
scroll to position [458, 0]
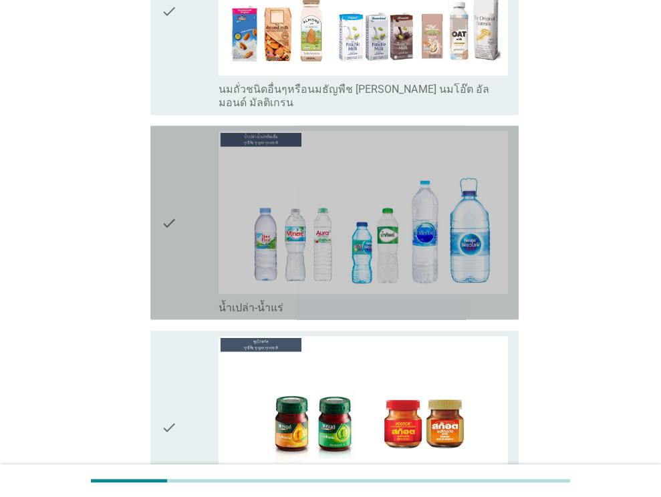
click at [175, 189] on icon "check" at bounding box center [169, 222] width 16 height 183
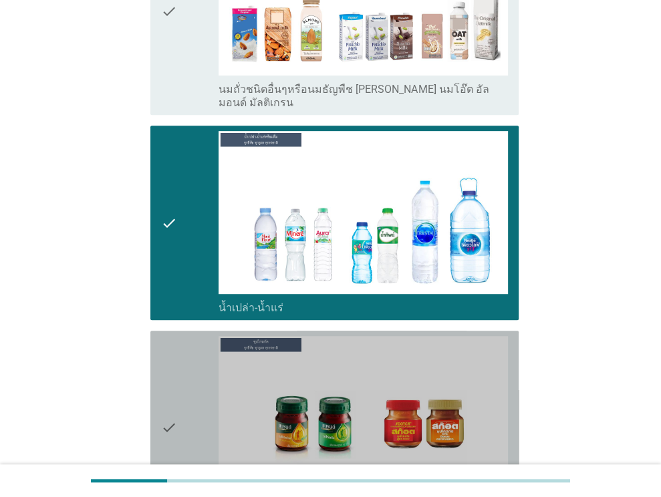
click at [171, 387] on icon "check" at bounding box center [169, 427] width 16 height 183
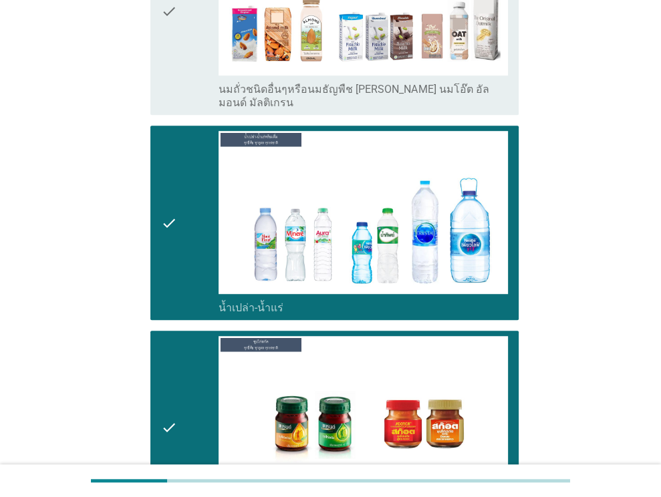
scroll to position [640, 0]
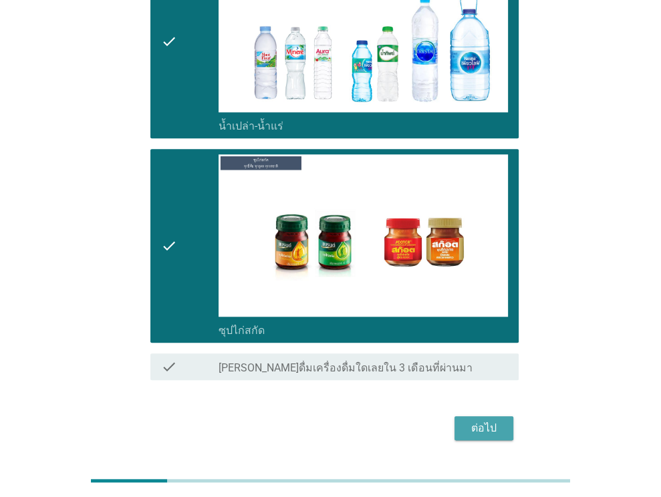
click at [484, 420] on div "ต่อไป" at bounding box center [483, 428] width 37 height 16
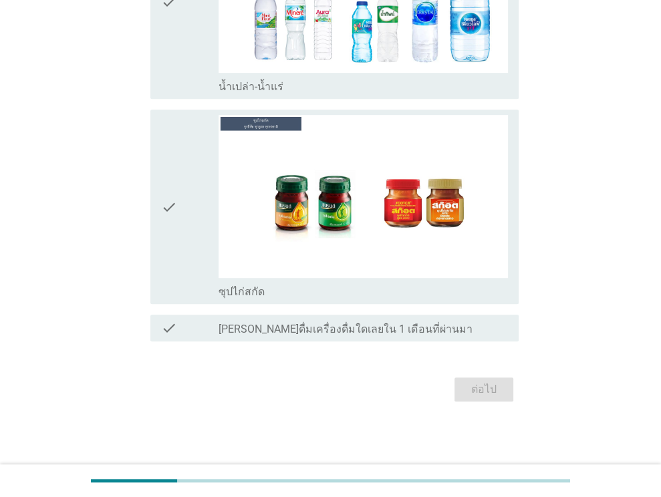
scroll to position [0, 0]
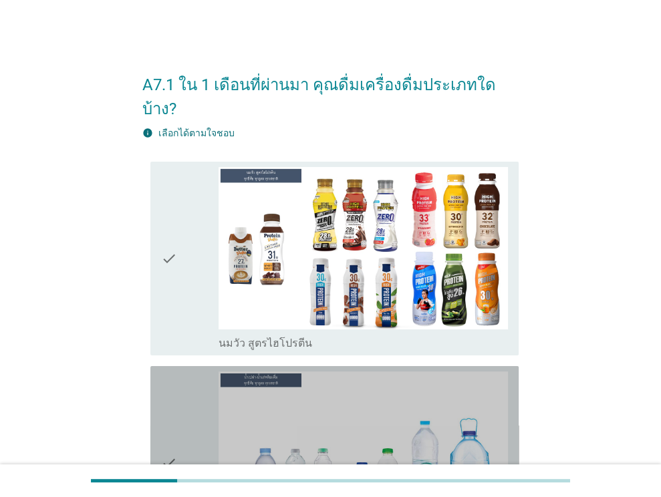
click at [169, 436] on icon "check" at bounding box center [169, 463] width 16 height 183
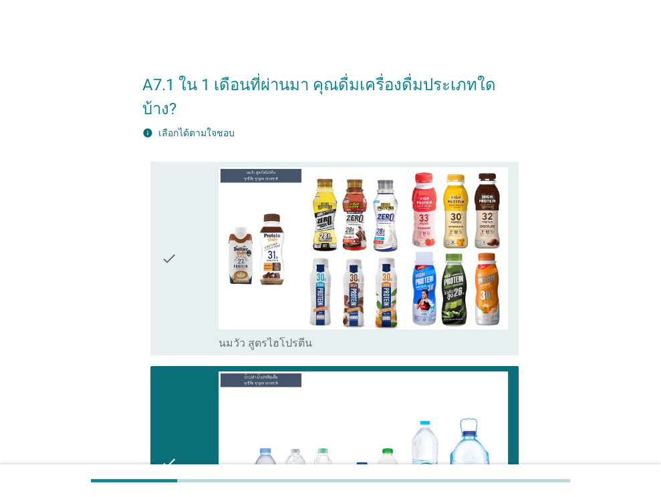
scroll to position [434, 0]
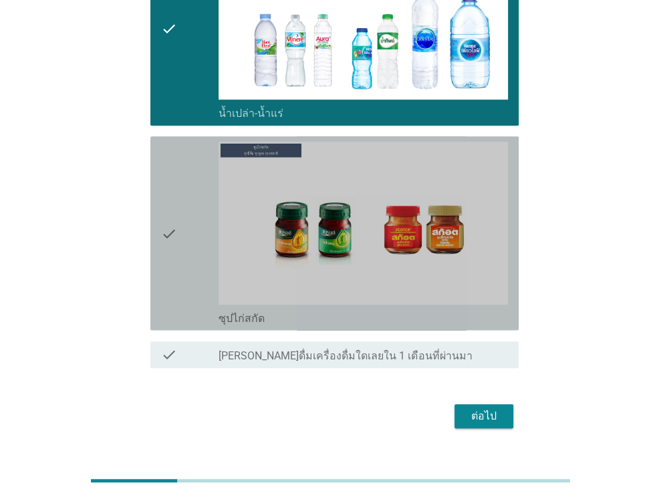
click at [159, 214] on div "check check_box ซุปไก่สกัด" at bounding box center [334, 233] width 368 height 194
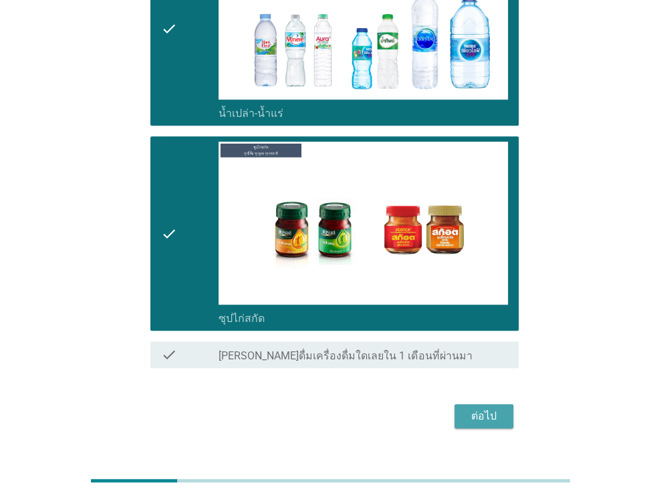
click at [478, 408] on div "ต่อไป" at bounding box center [483, 416] width 37 height 16
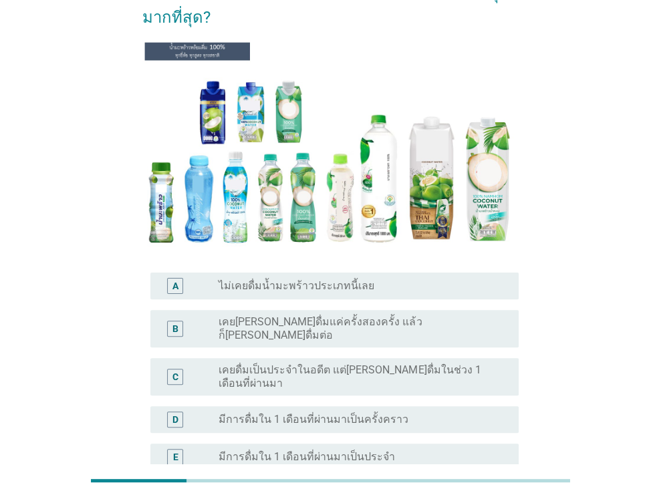
scroll to position [160, 0]
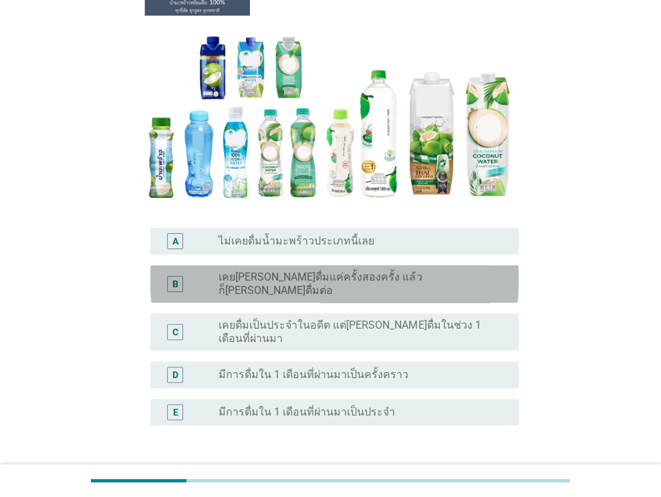
click at [398, 271] on label "เคย[PERSON_NAME]ดื่มแค่ครั้งสองครั้ง แล้วก็[PERSON_NAME]ดื่มต่อ" at bounding box center [358, 284] width 279 height 27
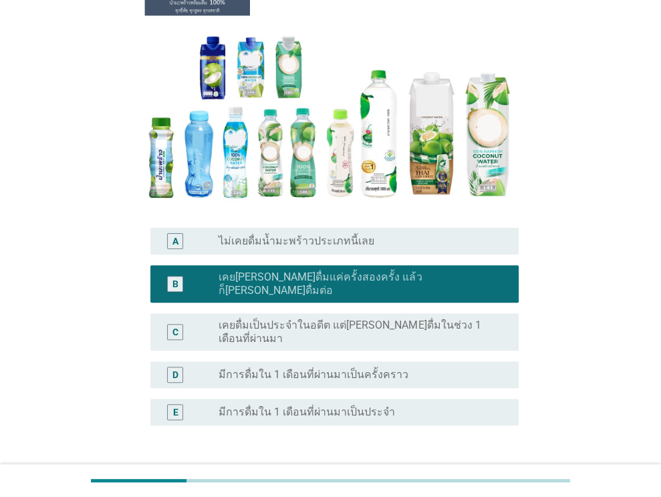
click at [478, 482] on div "ต่อไป" at bounding box center [483, 490] width 37 height 16
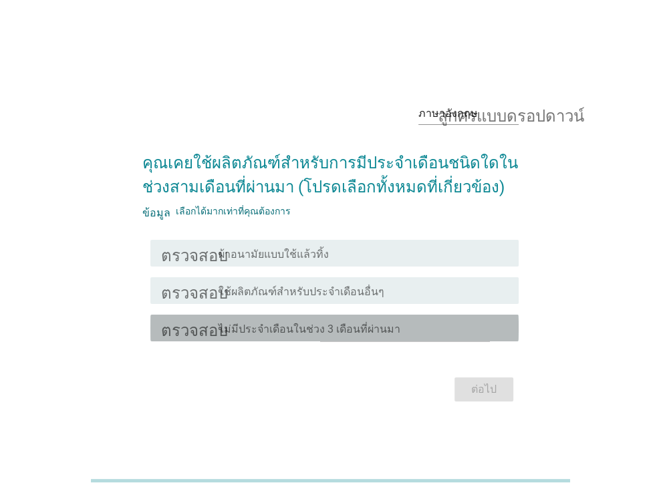
click at [346, 327] on font "ไม่มีประจำเดือนในช่วง 3 เดือนที่ผ่านมา" at bounding box center [310, 329] width 182 height 13
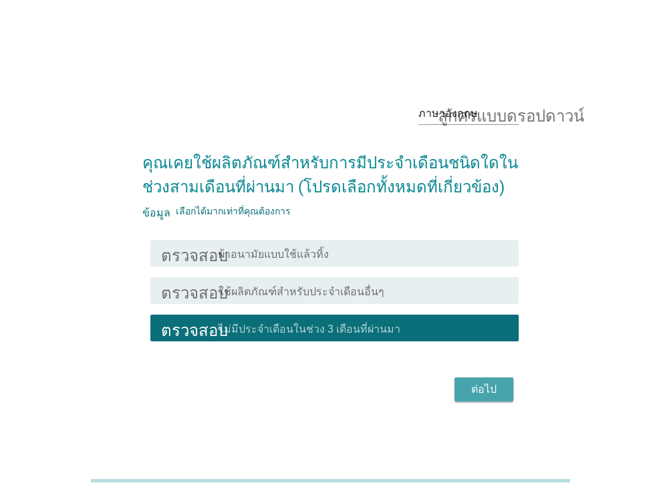
click at [489, 383] on font "ต่อไป" at bounding box center [483, 389] width 25 height 13
